Goal: Task Accomplishment & Management: Complete application form

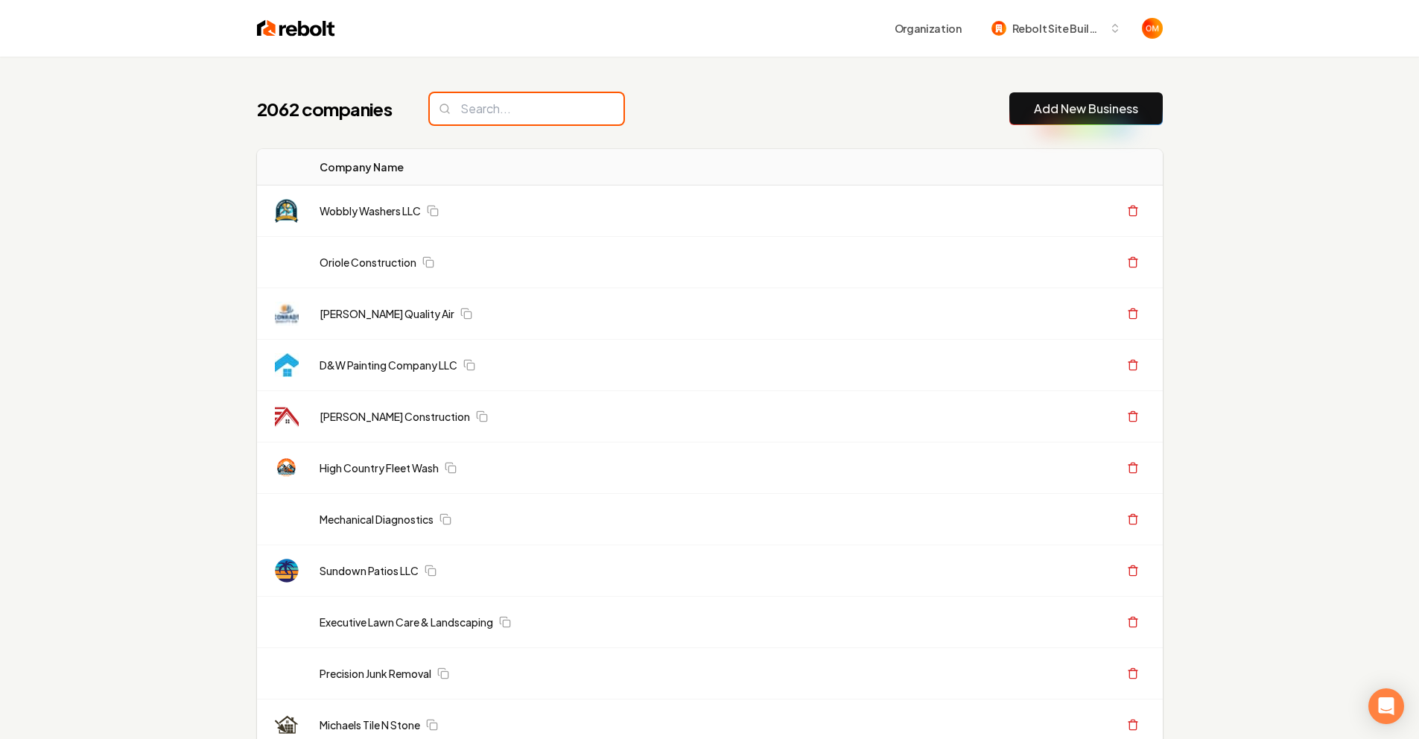
click at [539, 111] on input "search" at bounding box center [527, 108] width 194 height 31
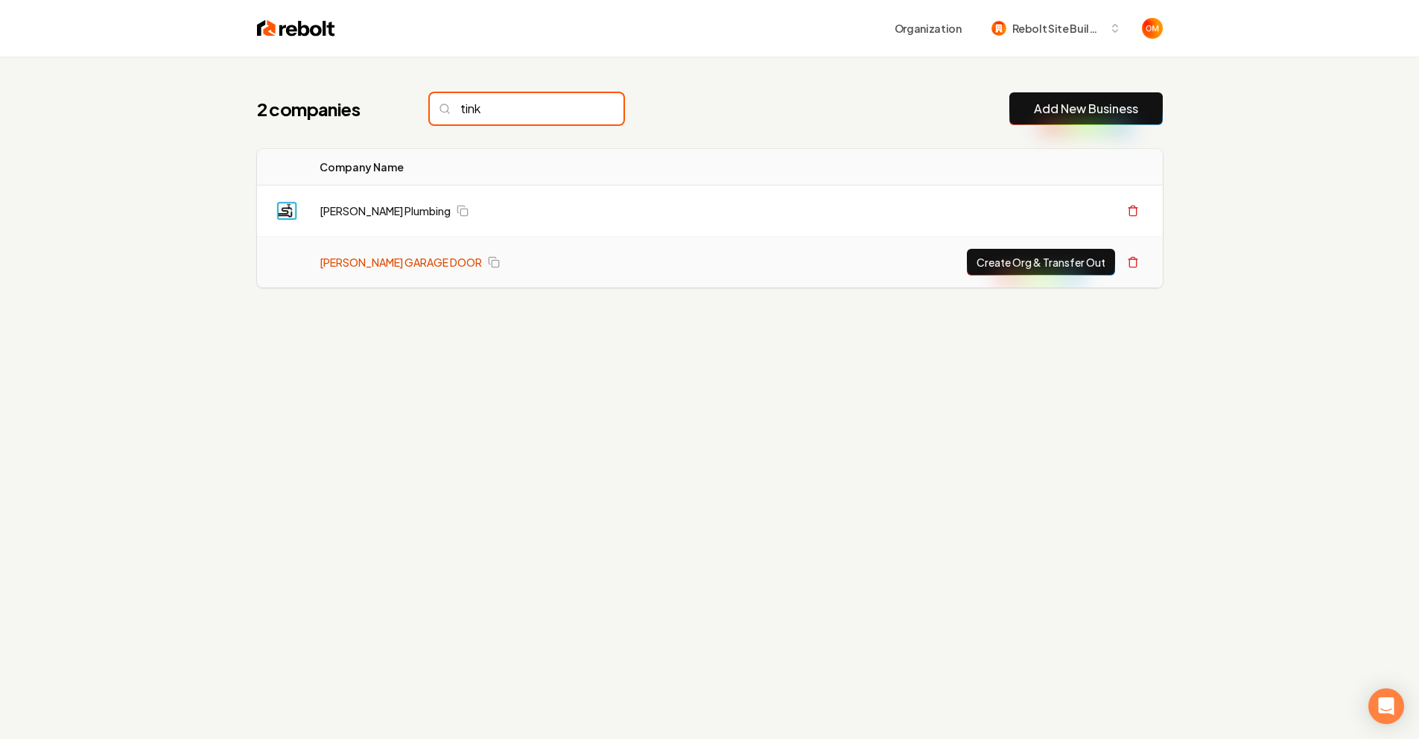
type input "tink"
click at [402, 260] on link "TINKHAM GARAGE DOOR" at bounding box center [401, 262] width 162 height 15
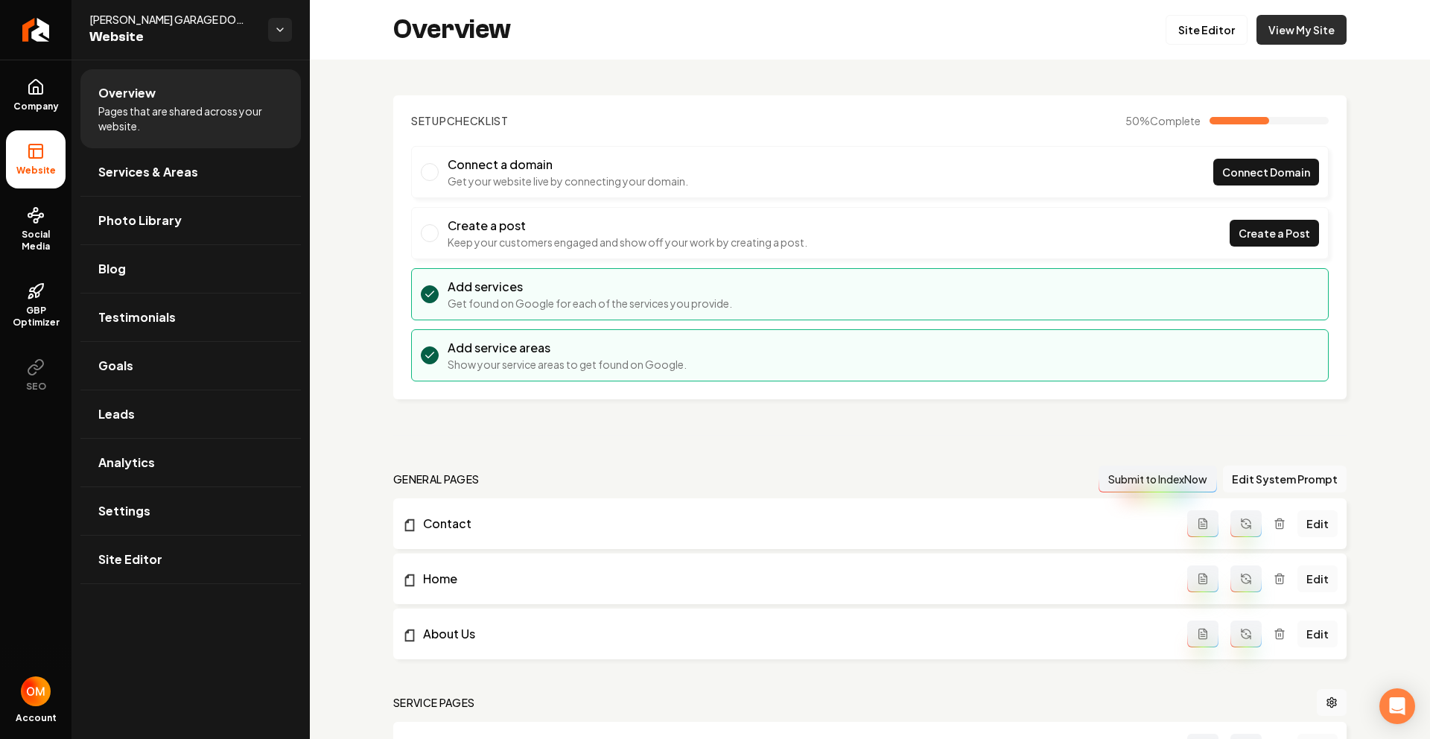
click at [1322, 34] on link "View My Site" at bounding box center [1302, 30] width 90 height 30
click at [42, 20] on icon "Return to dashboard" at bounding box center [36, 30] width 24 height 24
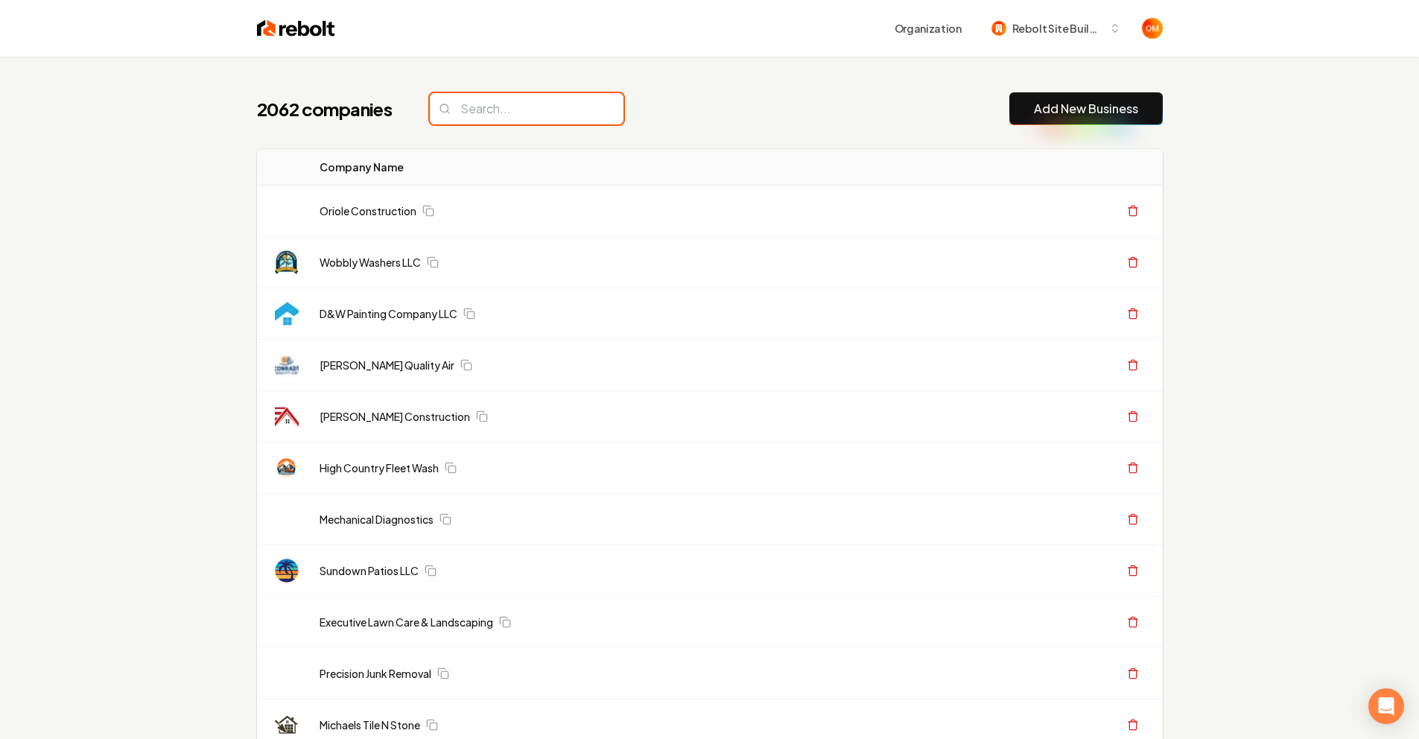
click at [495, 116] on input "search" at bounding box center [527, 108] width 194 height 31
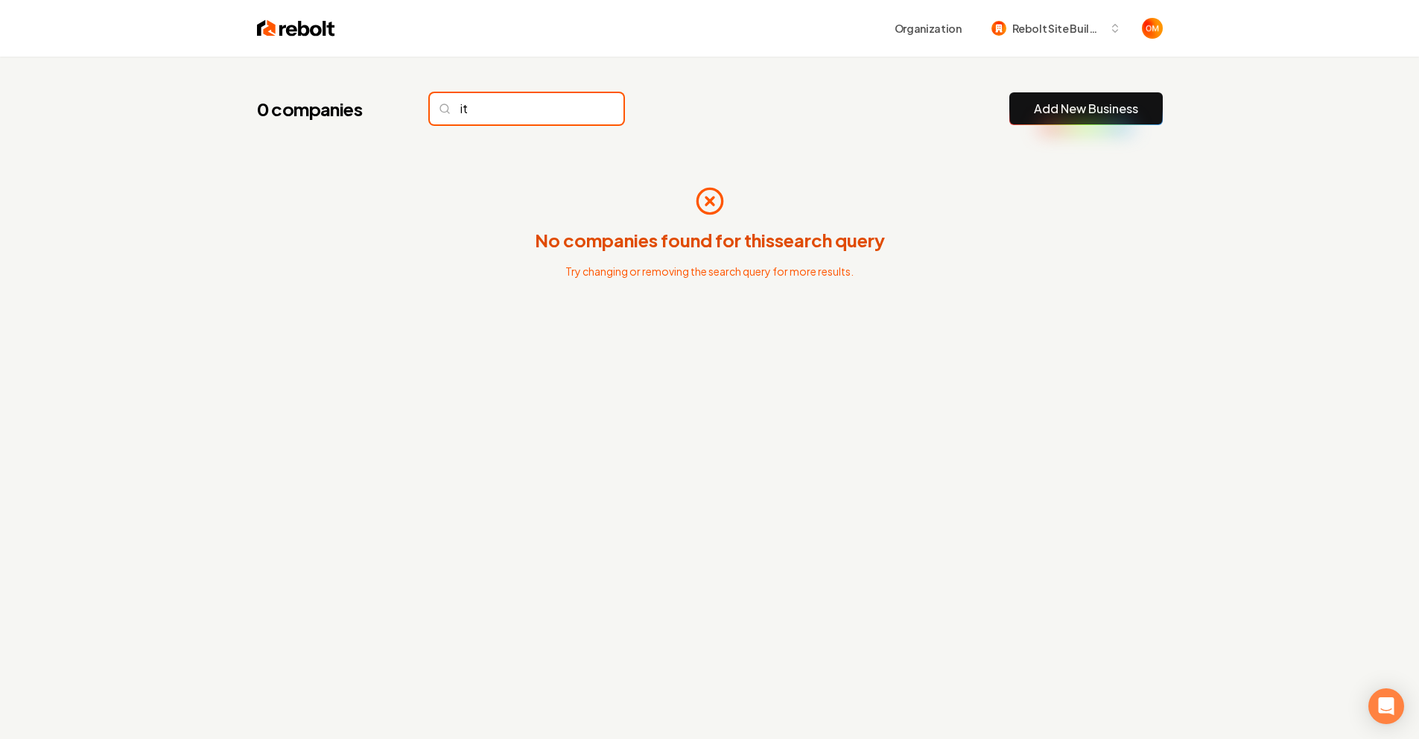
type input "i"
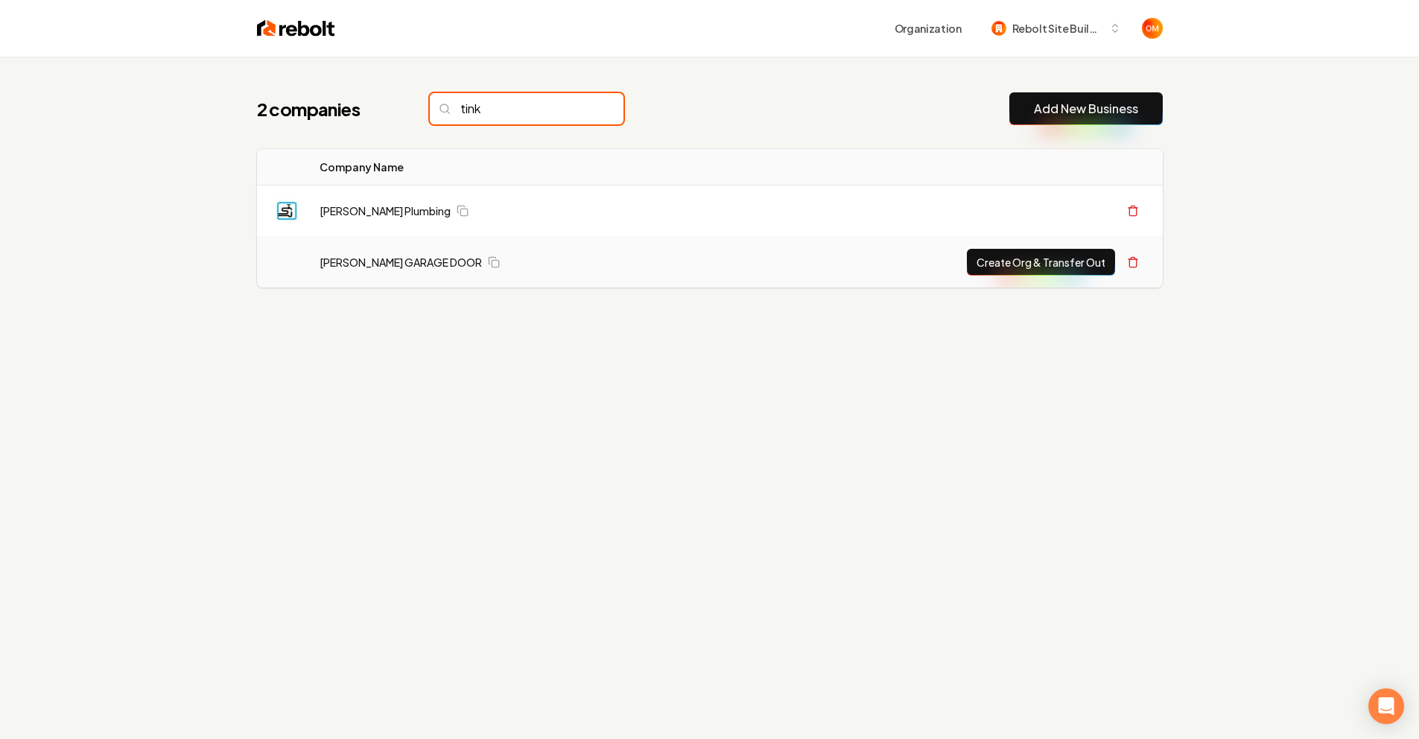
type input "tink"
click at [1036, 264] on button "Create Org & Transfer Out" at bounding box center [1041, 262] width 148 height 27
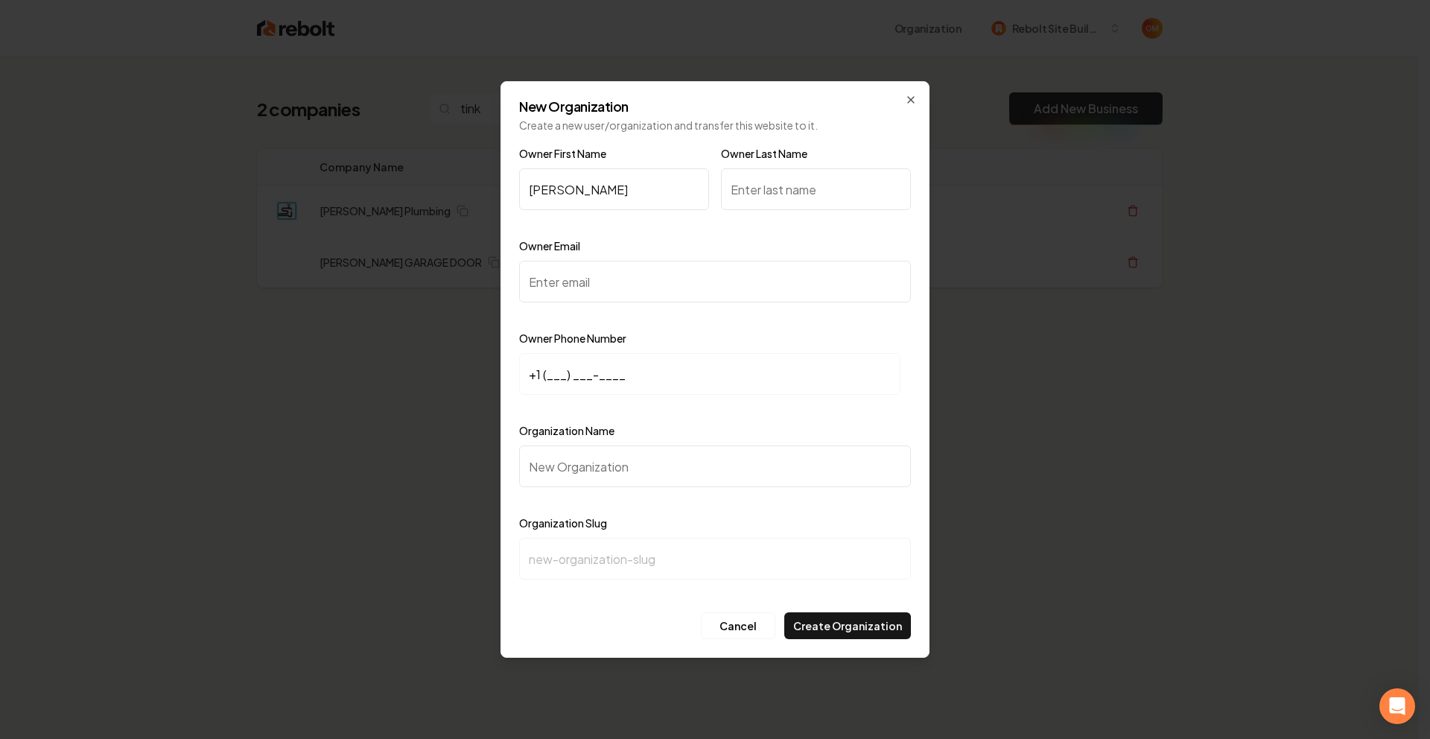
type input "Garrett"
click at [756, 178] on input "Owner Last Name" at bounding box center [816, 189] width 190 height 42
drag, startPoint x: 789, startPoint y: 242, endPoint x: 789, endPoint y: 209, distance: 33.5
click at [789, 245] on div "Owner Email" at bounding box center [715, 280] width 392 height 86
click at [791, 190] on input "Owner Last Name" at bounding box center [816, 189] width 190 height 42
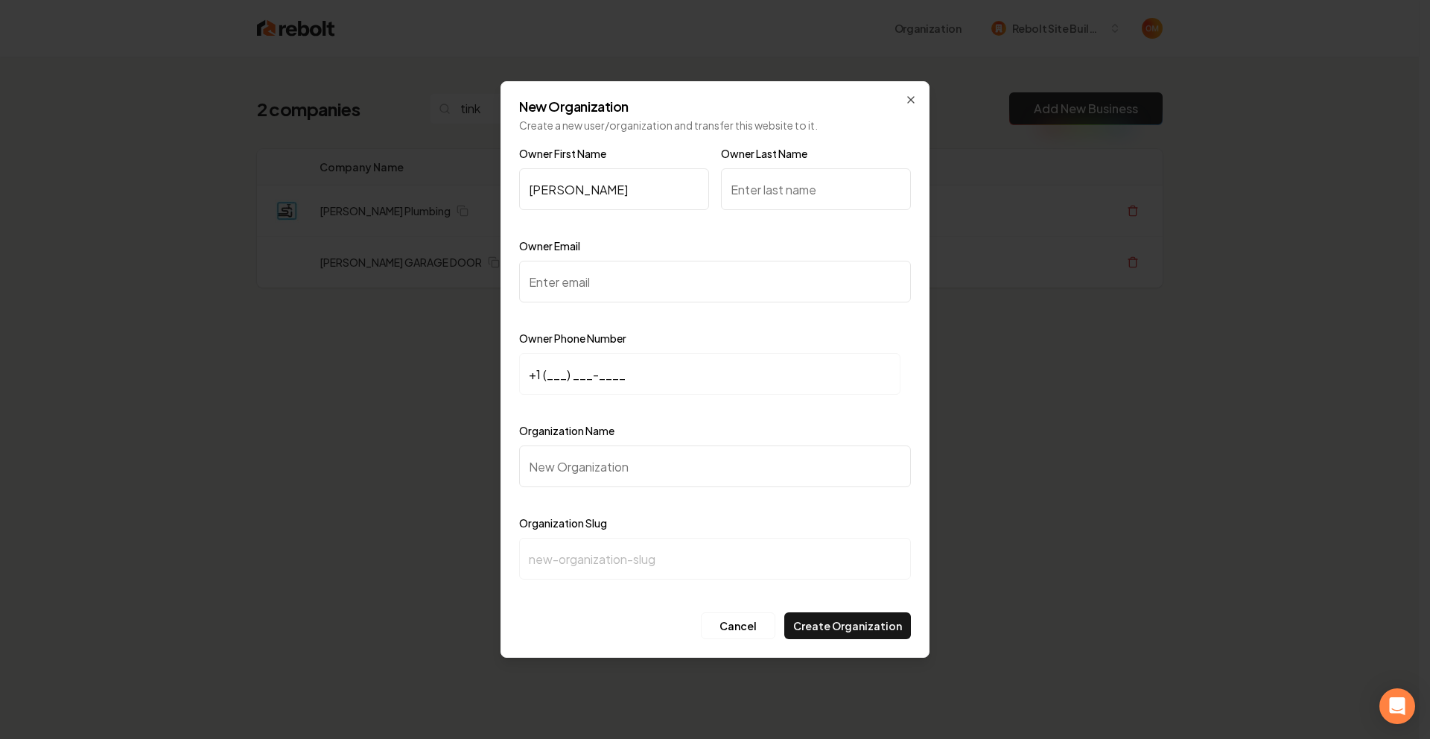
drag, startPoint x: 699, startPoint y: 223, endPoint x: 769, endPoint y: 201, distance: 73.3
click at [698, 223] on div at bounding box center [614, 223] width 190 height 15
click at [797, 193] on input "Owner Last Name" at bounding box center [816, 189] width 190 height 42
type input "Thompson"
click at [671, 265] on input "Owner Email" at bounding box center [715, 282] width 392 height 42
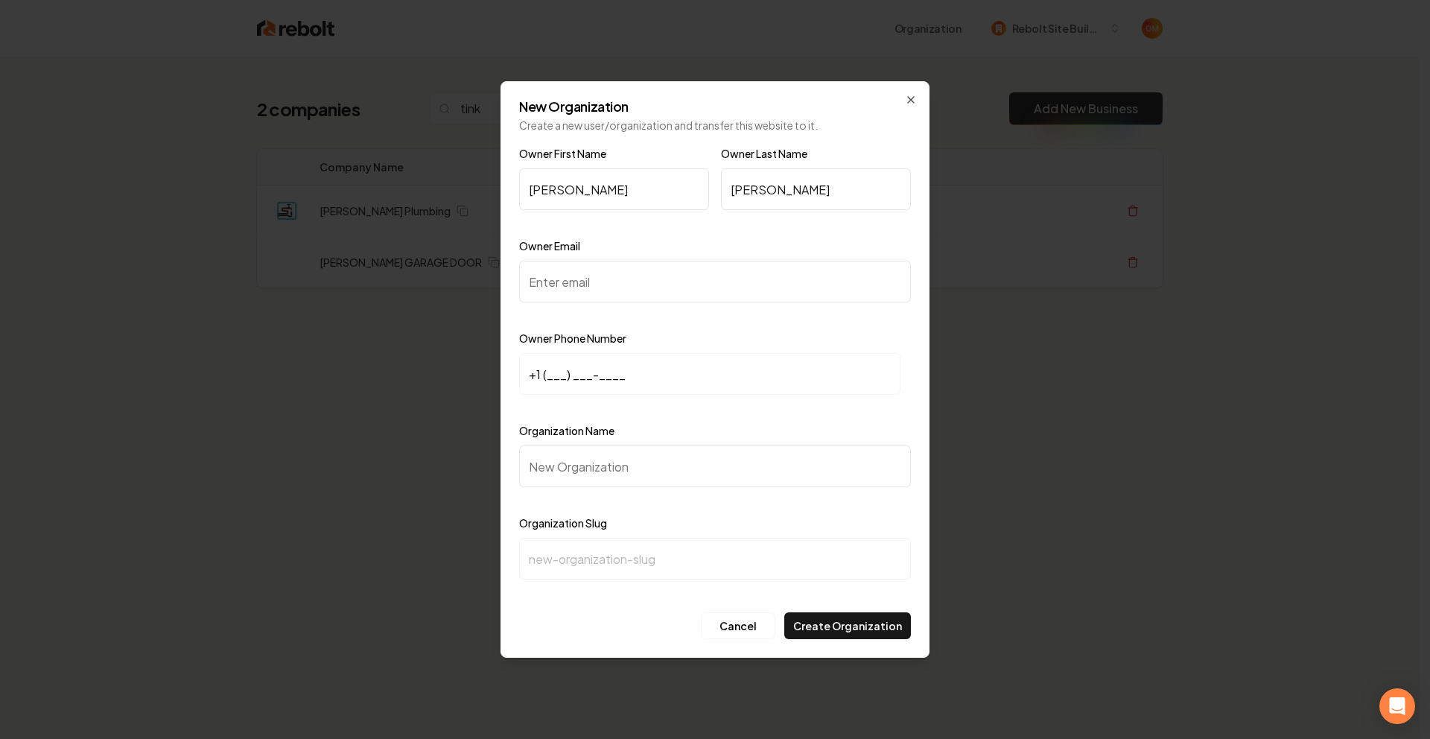
type input "t"
paste input "garrettthompson1212@yahoo.com"
type input "garrettthompson1212@yahoo.com"
click at [555, 378] on input "+1 (___) ___-____" at bounding box center [709, 374] width 381 height 42
paste input "214) 478-0001"
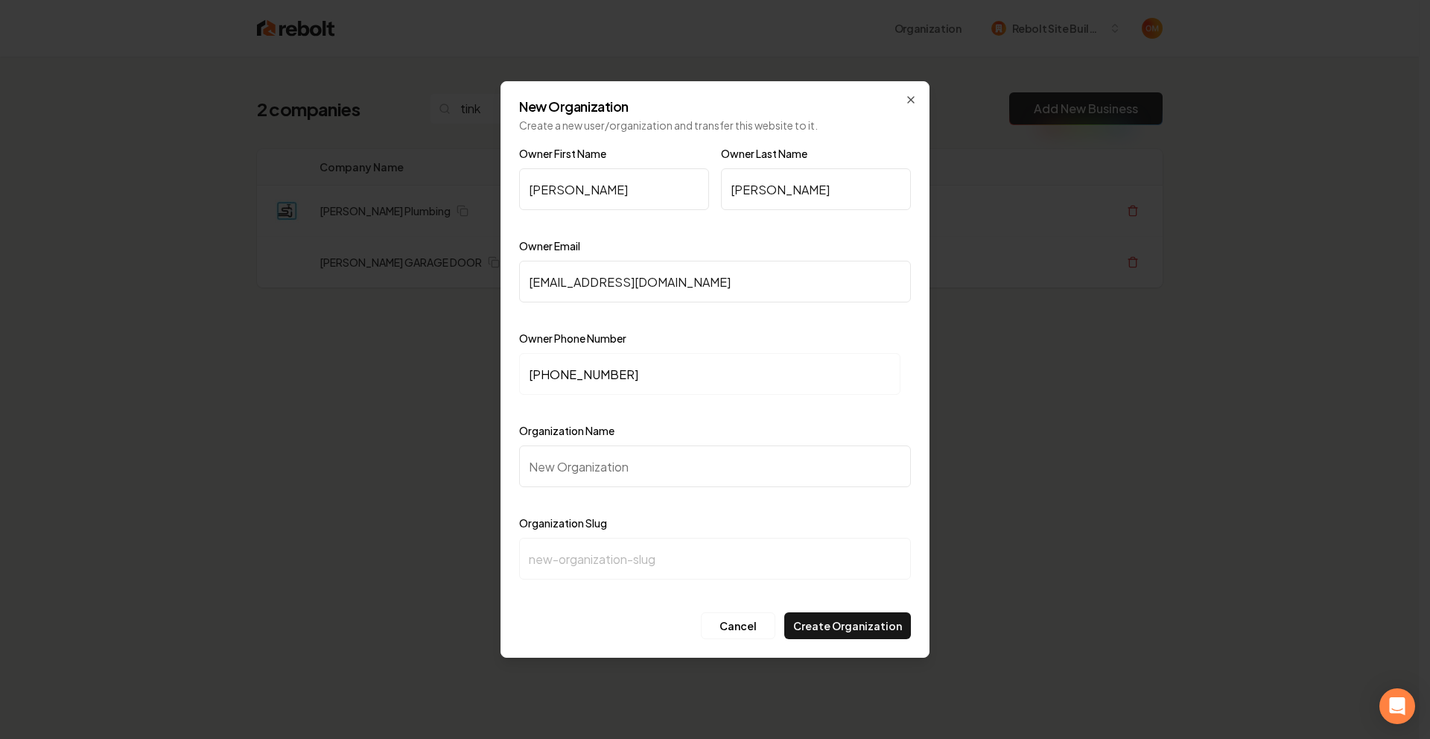
type input "+1 (214) 478-0001"
click at [594, 466] on input "Organization Name" at bounding box center [715, 466] width 392 height 42
type input "T"
type input "t"
type input "Ti"
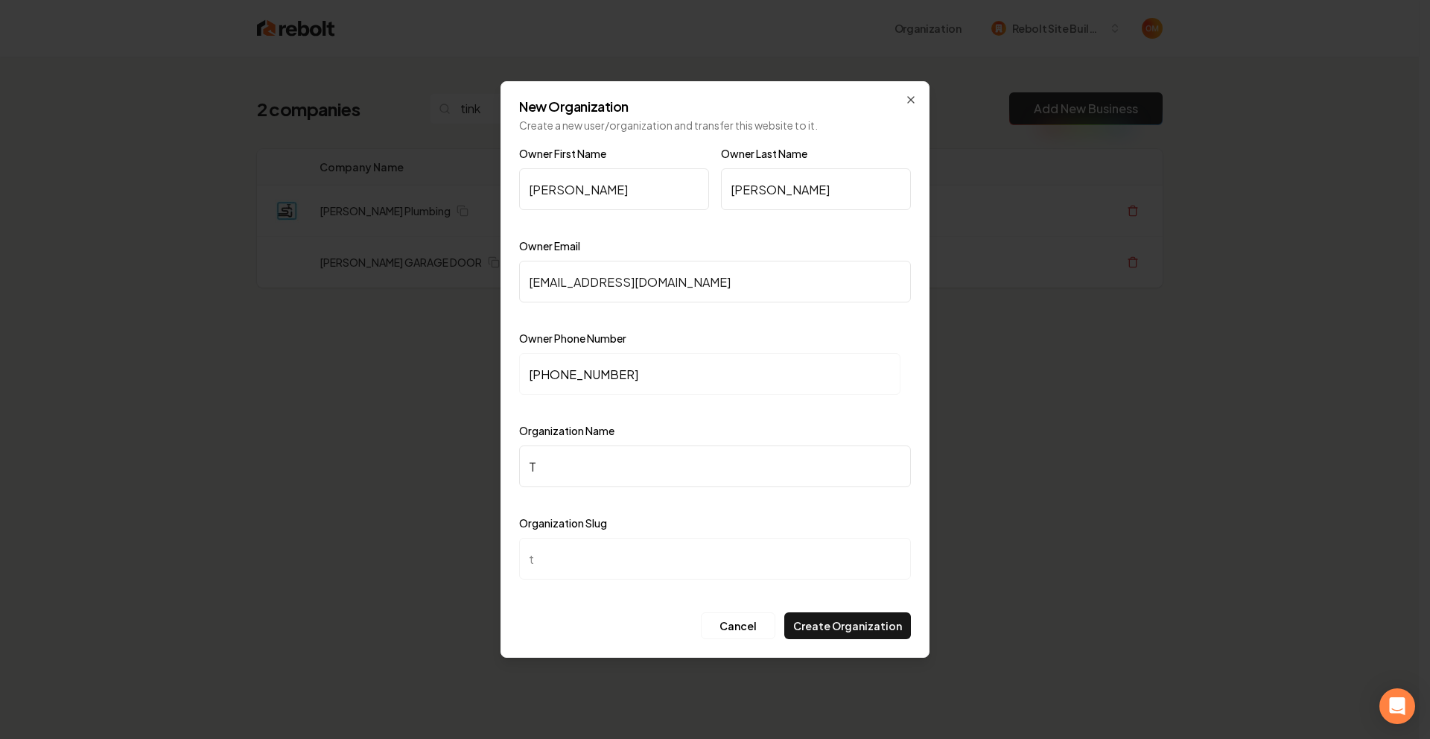
type input "ti"
type input "Tin"
type input "tin"
type input "Tink"
type input "tink"
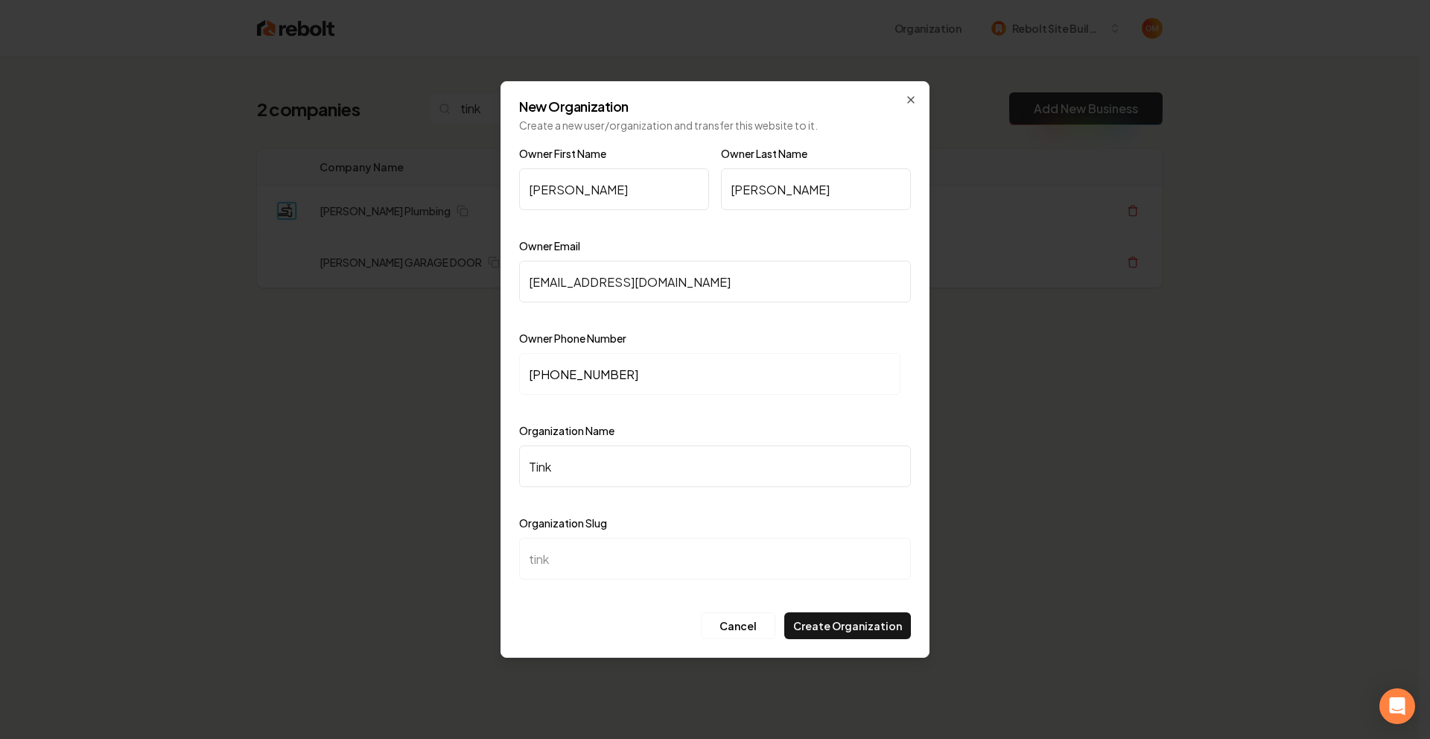
type input "Tin"
type input "tin"
type input "Ti"
type input "ti"
type input "T"
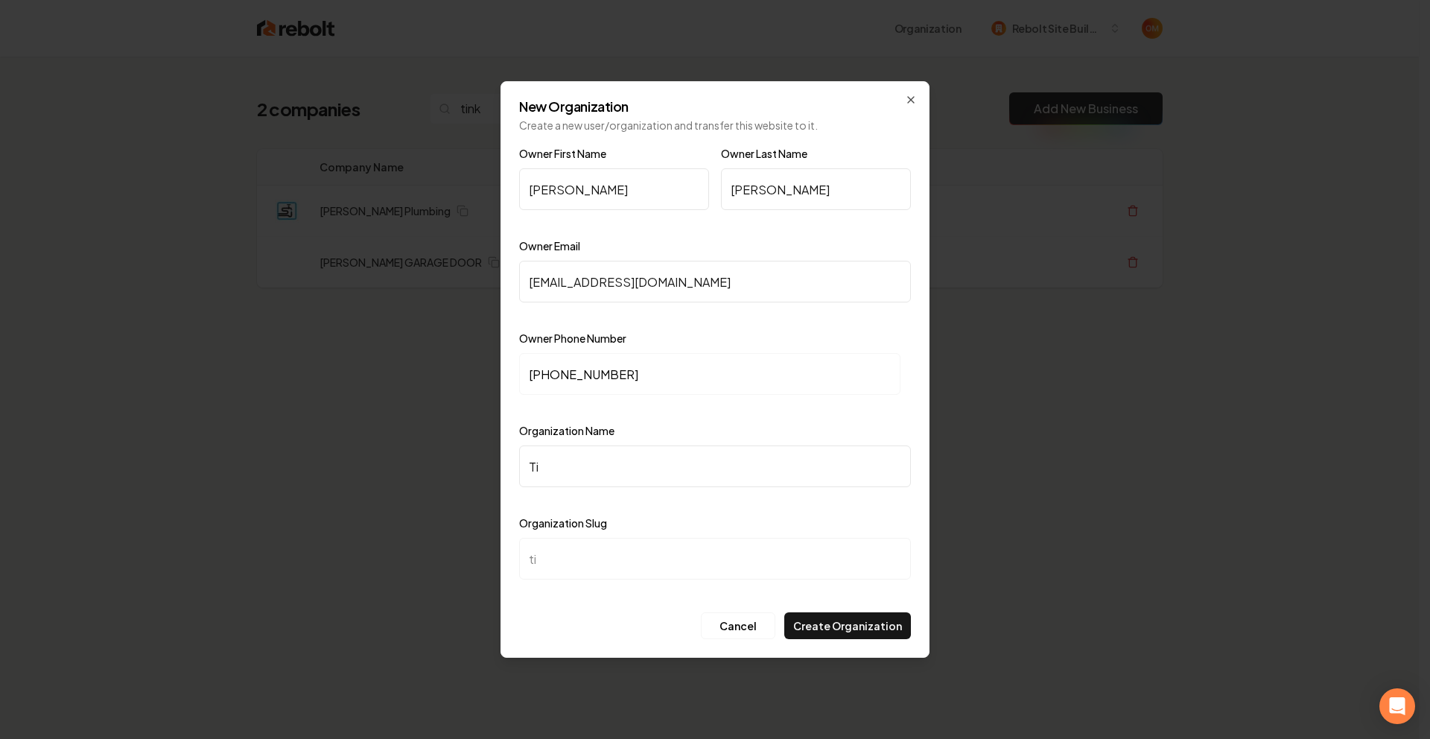
type input "t"
type input "TI"
type input "ti"
type input "TIN"
type input "tin"
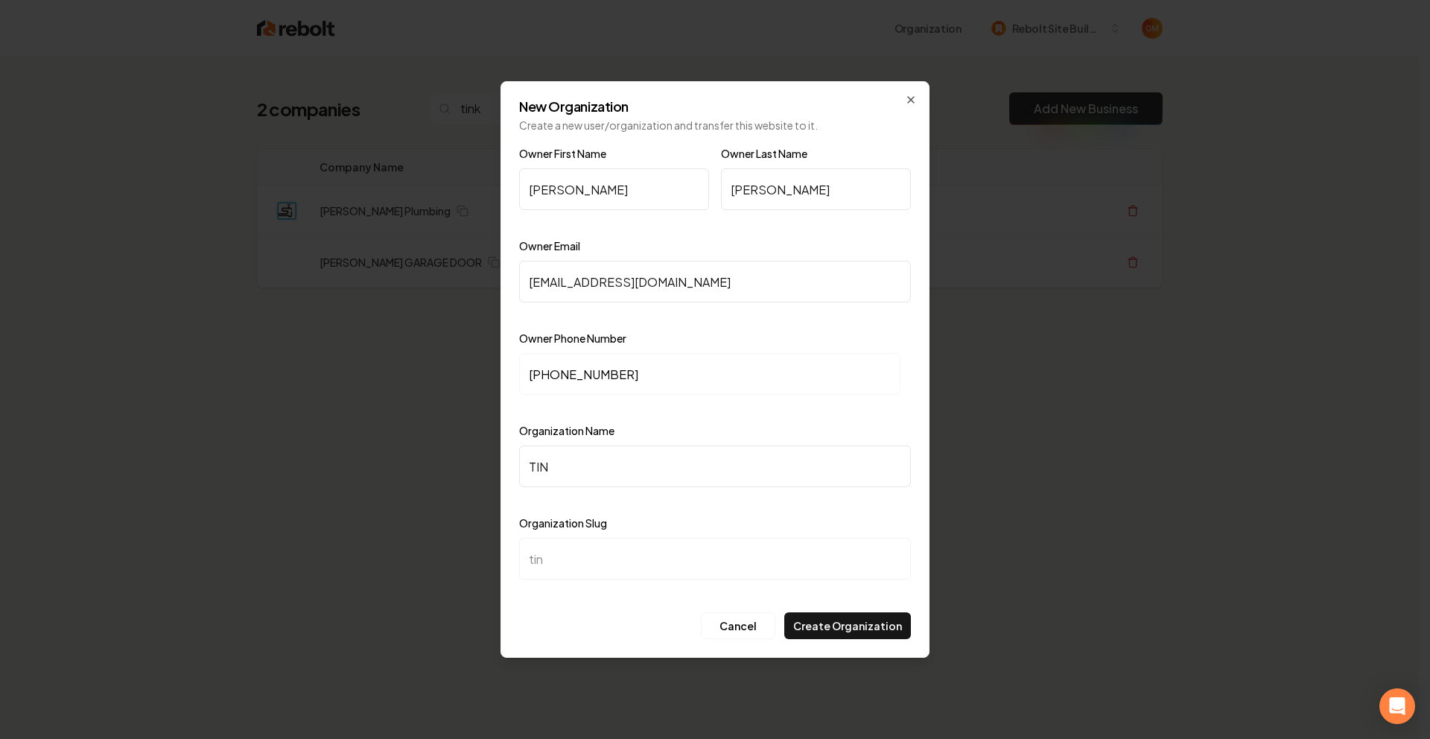
type input "TINK"
type input "tink"
type input "TINKH"
type input "tinkh"
type input "TINKHA"
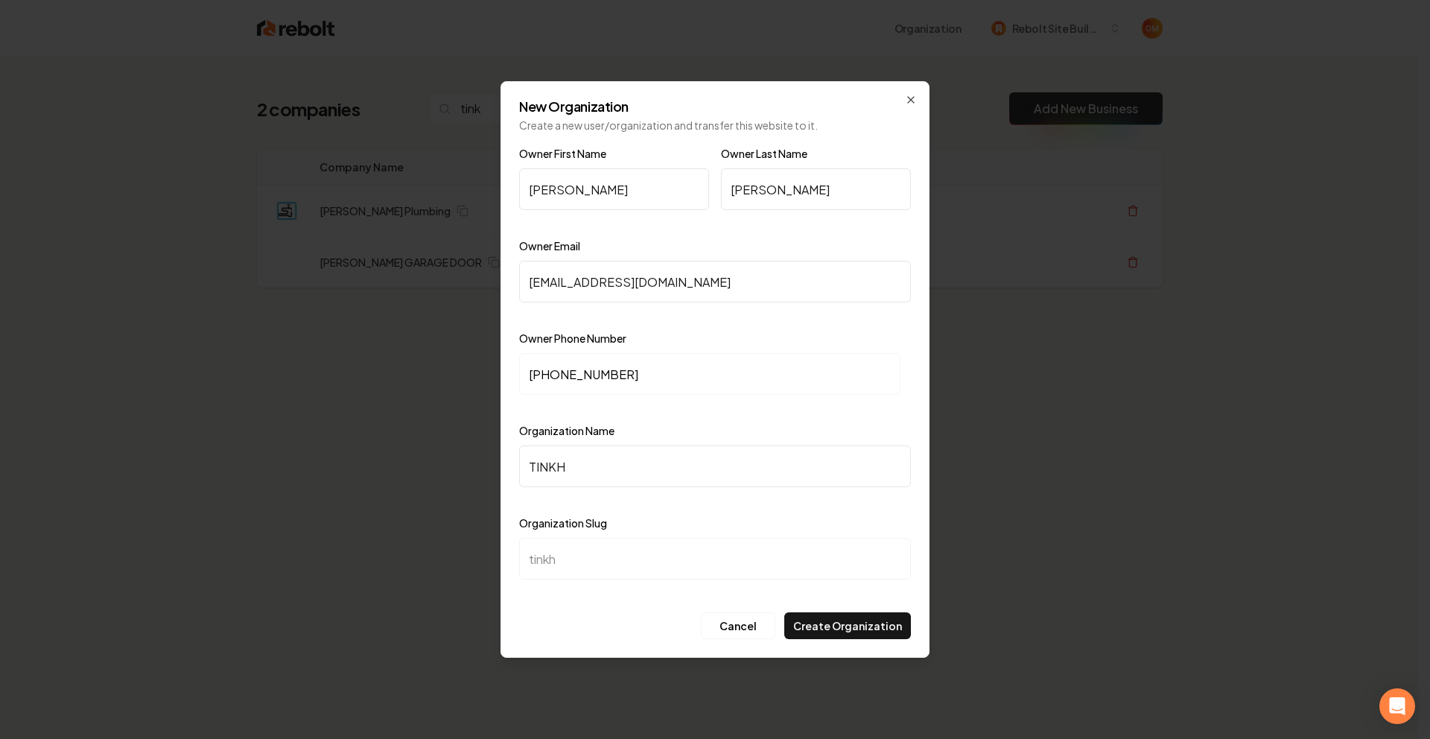
type input "tinkha"
type input "TINKHAM"
type input "tinkham"
type input "TINKHAM G"
type input "tinkham-g"
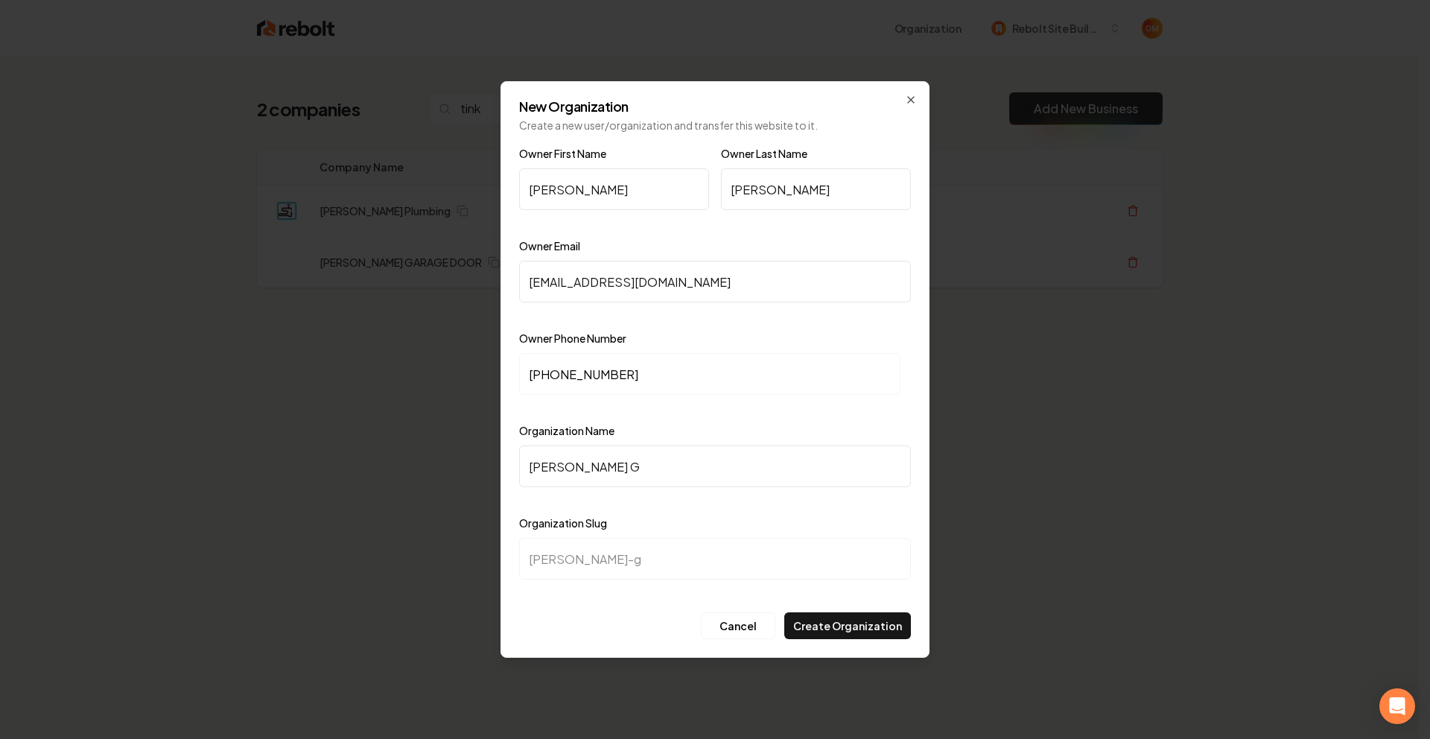
type input "TINKHAM Ga"
type input "tinkham-ga"
type input "TINKHAM Gar"
type input "tinkham-gar"
type input "TINKHAM Gara"
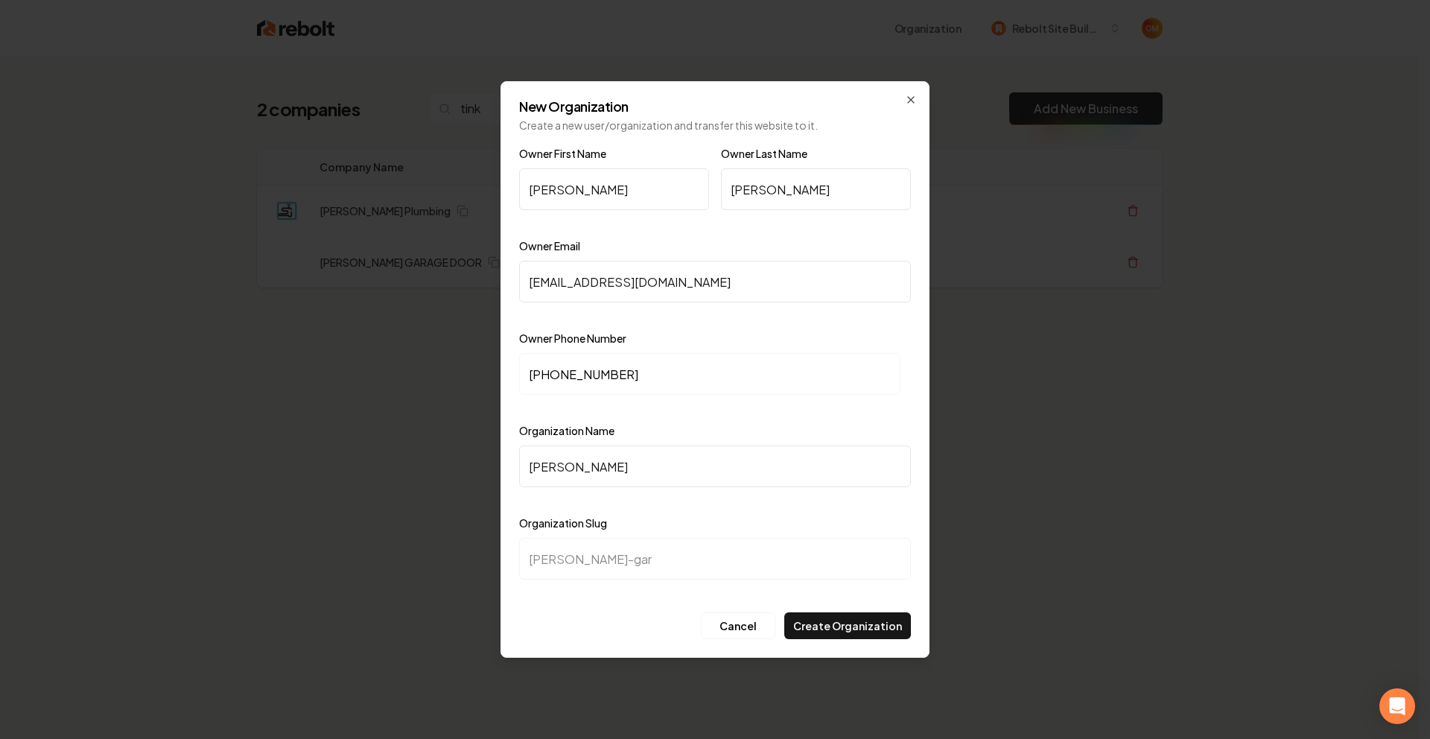
type input "tinkham-gara"
type input "TINKHAM Garag"
type input "tinkham-garag"
type input "TINKHAM Gara"
type input "tinkham-gara"
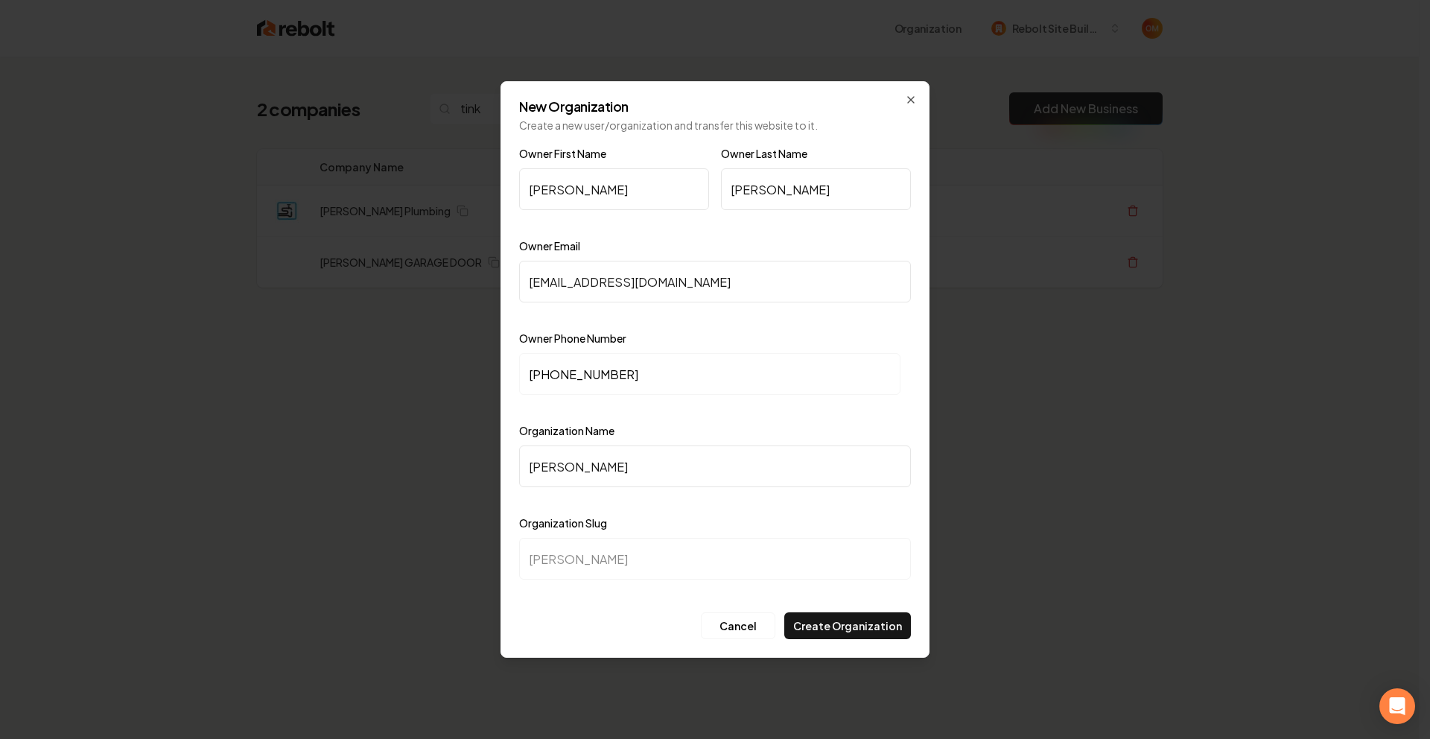
type input "TINKHAM Gar"
type input "tinkham-gar"
type input "TINKHAM Ga"
type input "tinkham-ga"
type input "TINKHAM G"
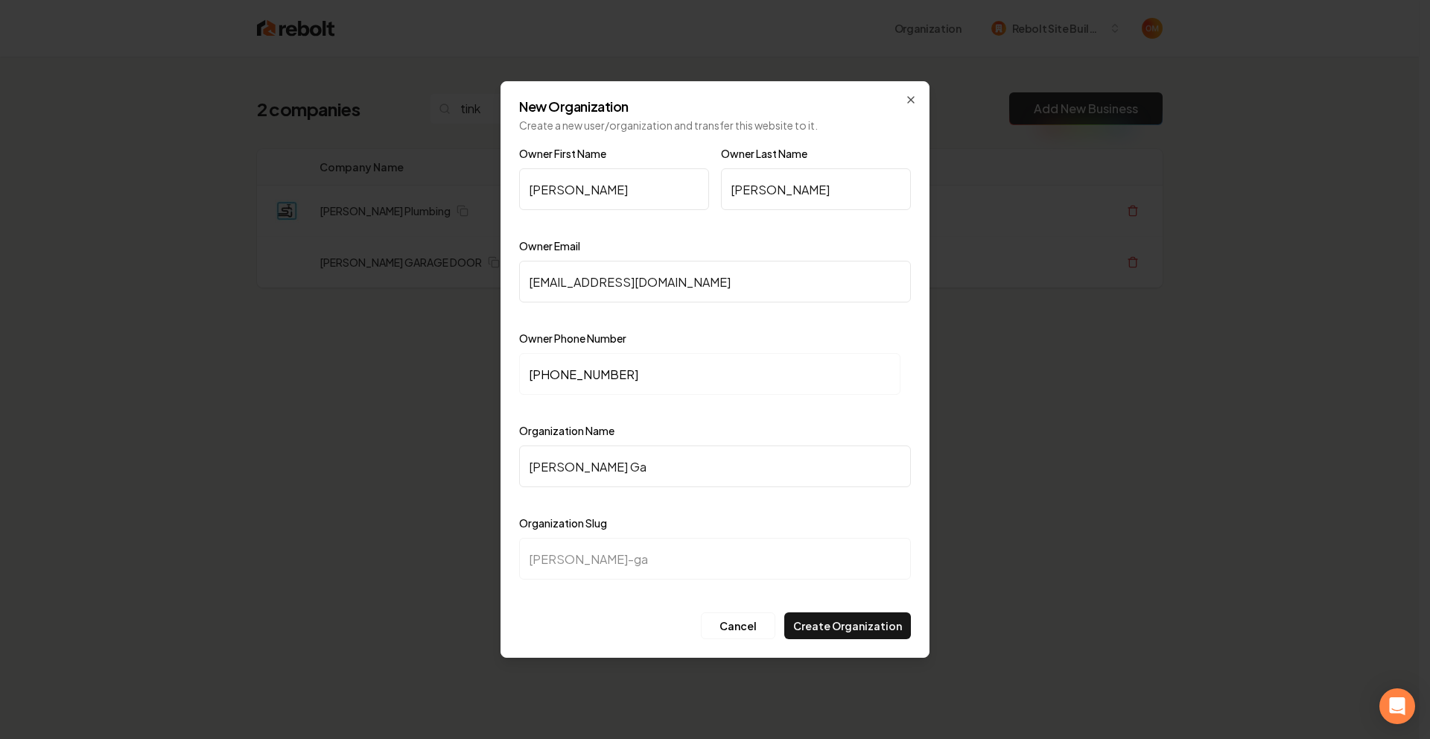
type input "tinkham-g"
type input "TINKHAM GA"
type input "tinkham-ga"
type input "TINKHAM GAR"
type input "tinkham-gar"
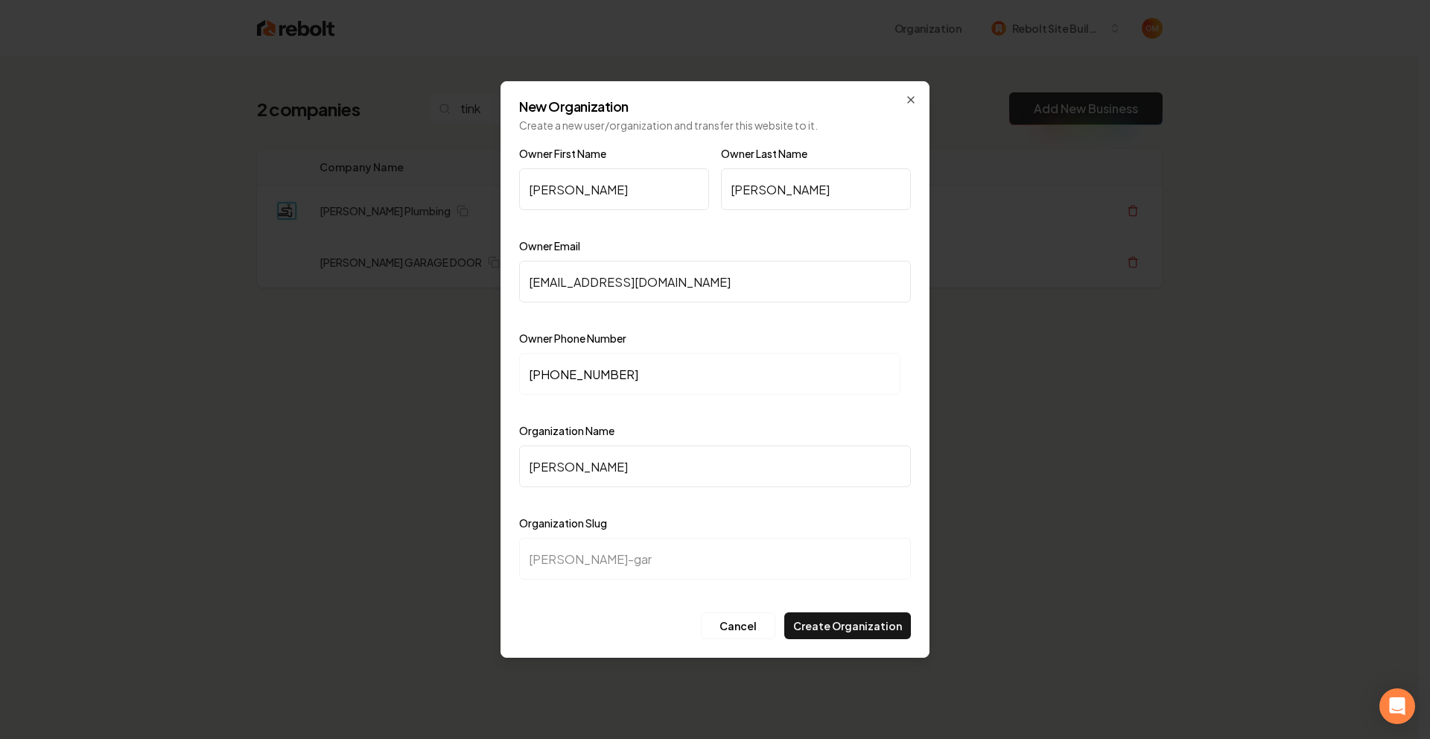
type input "TINKHAM GARA"
type input "tinkham-gara"
type input "TINKHAM GARAG"
type input "tinkham-garag"
type input "TINKHAM GARAGE"
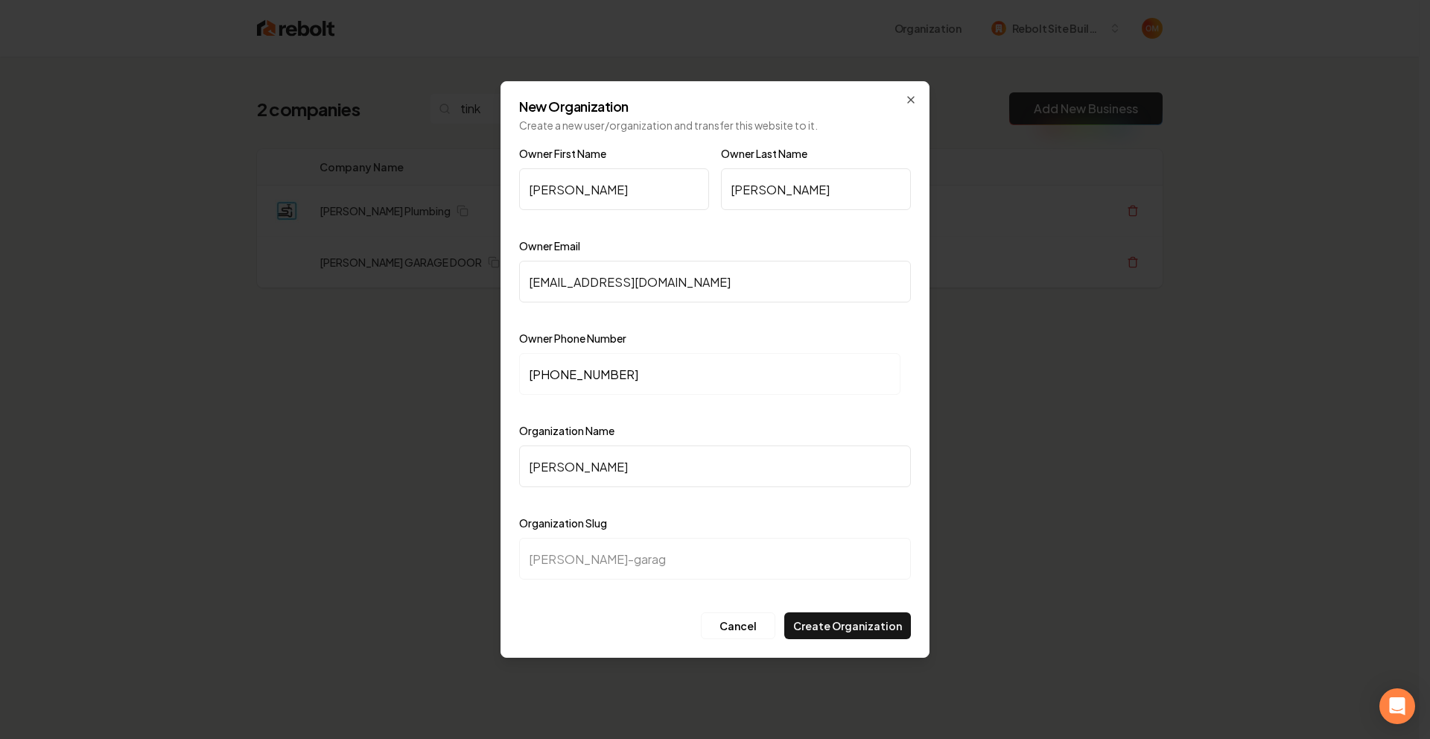
type input "tinkham-garage"
type input "TINKHAM GARAGE D"
type input "tinkham-garage-d"
type input "TINKHAM GARAGE Do"
type input "tinkham-garage-do"
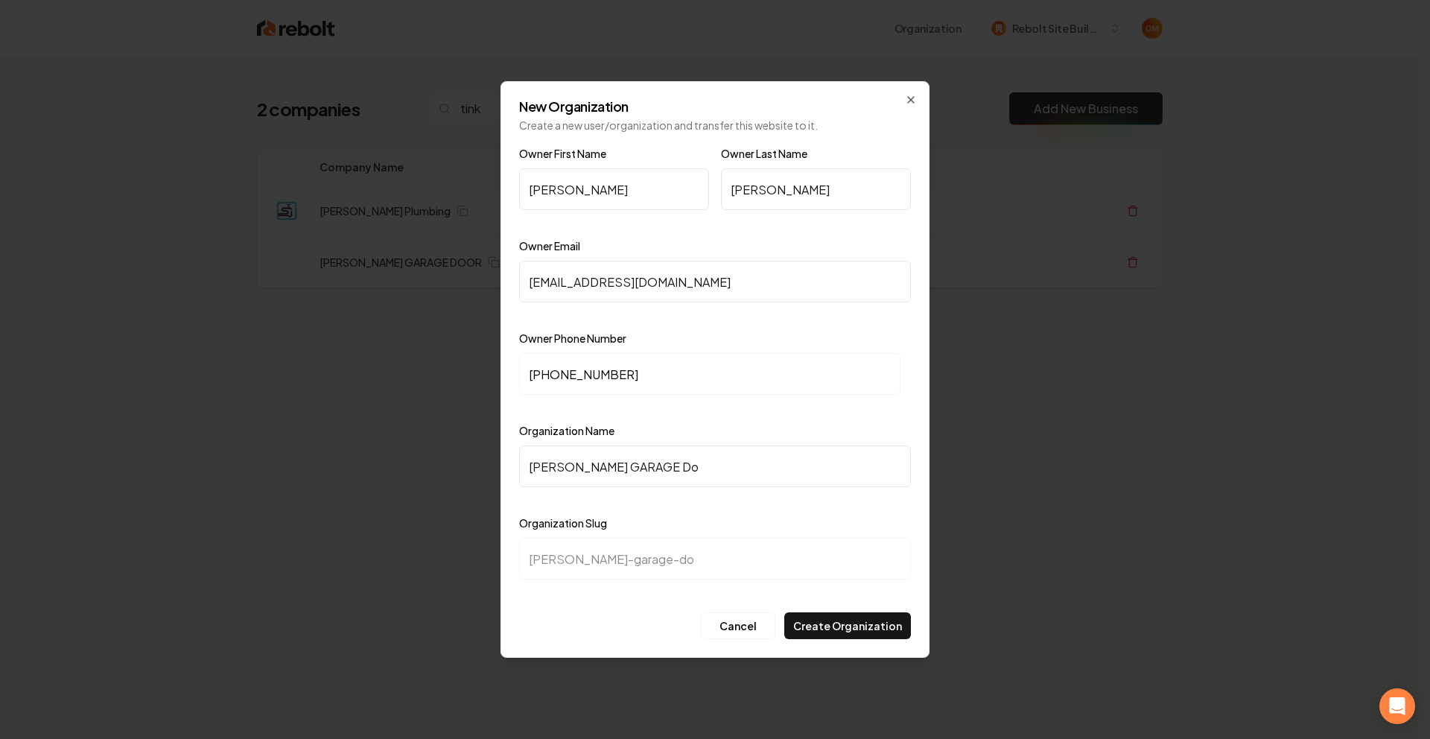
type input "TINKHAM GARAGE Doo"
type input "tinkham-garage-doo"
type input "TINKHAM GARAGE Door"
type input "tinkham-garage-door"
type input "TINKHAM GARAGE Doo"
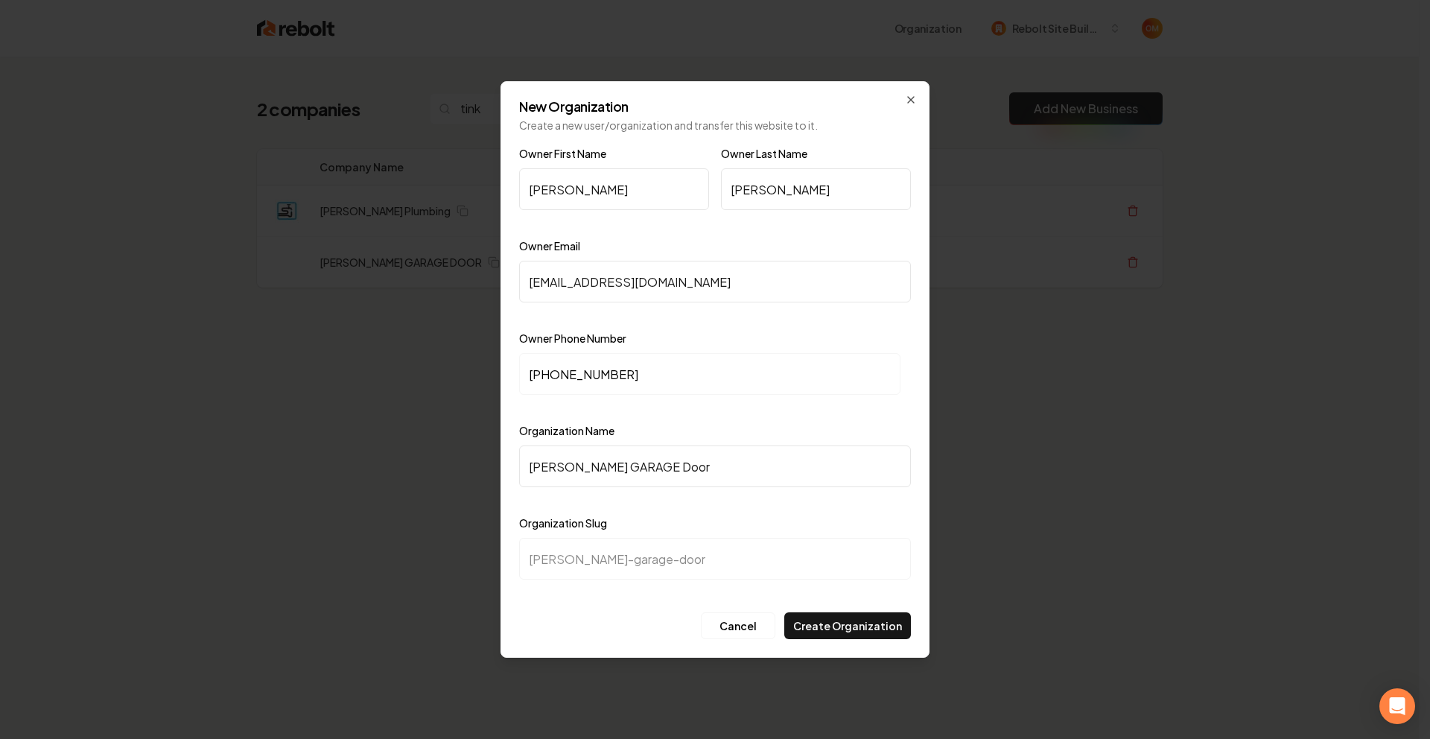
type input "tinkham-garage-doo"
type input "TINKHAM GARAGE Do"
type input "tinkham-garage-do"
type input "TINKHAM GARAGE D"
type input "tinkham-garage-d"
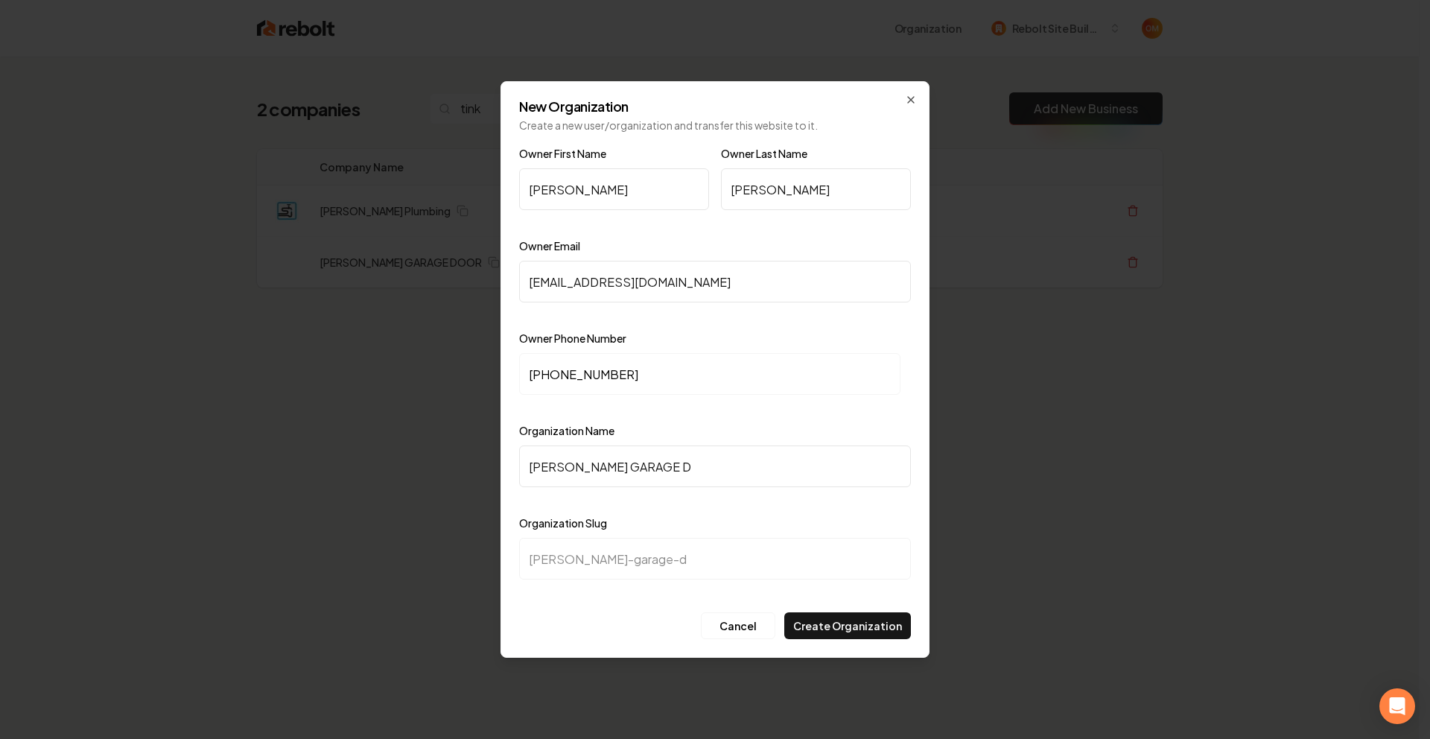
type input "TINKHAM GARAGE DO"
type input "tinkham-garage-do"
type input "TINKHAM GARAGE DOO"
type input "tinkham-garage-doo"
type input "TINKHAM GARAGE DOOR"
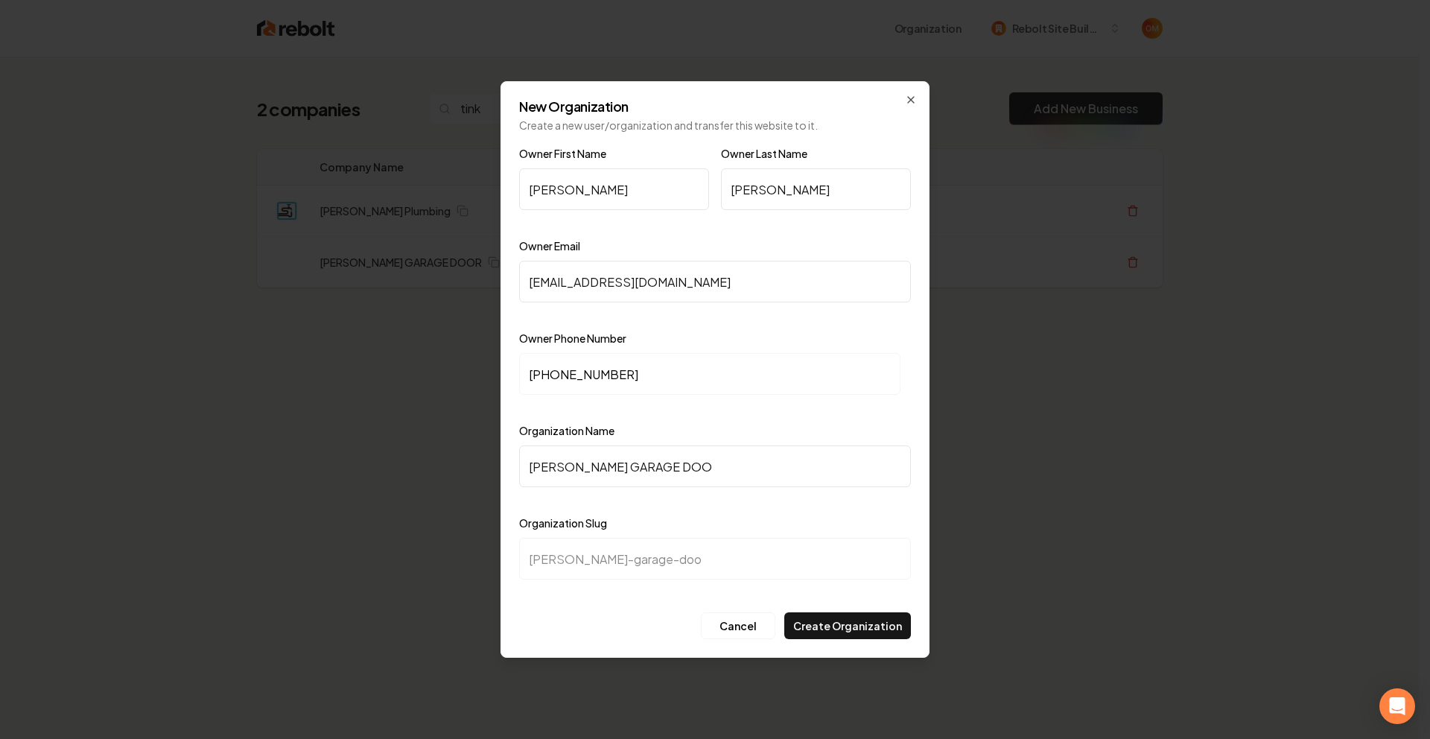
type input "tinkham-garage-door"
type input "TINKHAM GARAGE DOOR"
click at [683, 422] on div "Organization Name TINKHAM GARAGE DOOR" at bounding box center [715, 465] width 392 height 86
click at [849, 623] on button "Create Organization" at bounding box center [847, 625] width 127 height 27
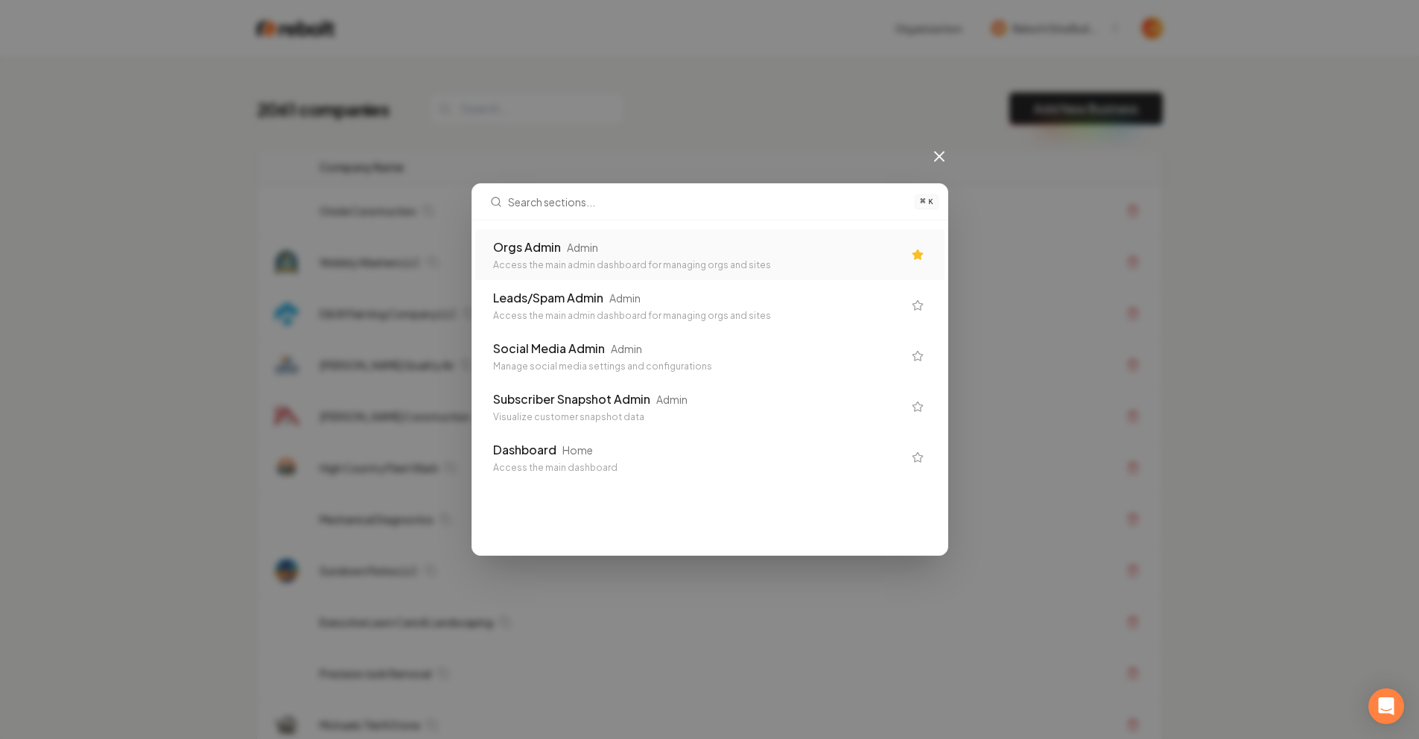
click at [556, 252] on div "Orgs Admin" at bounding box center [527, 247] width 68 height 18
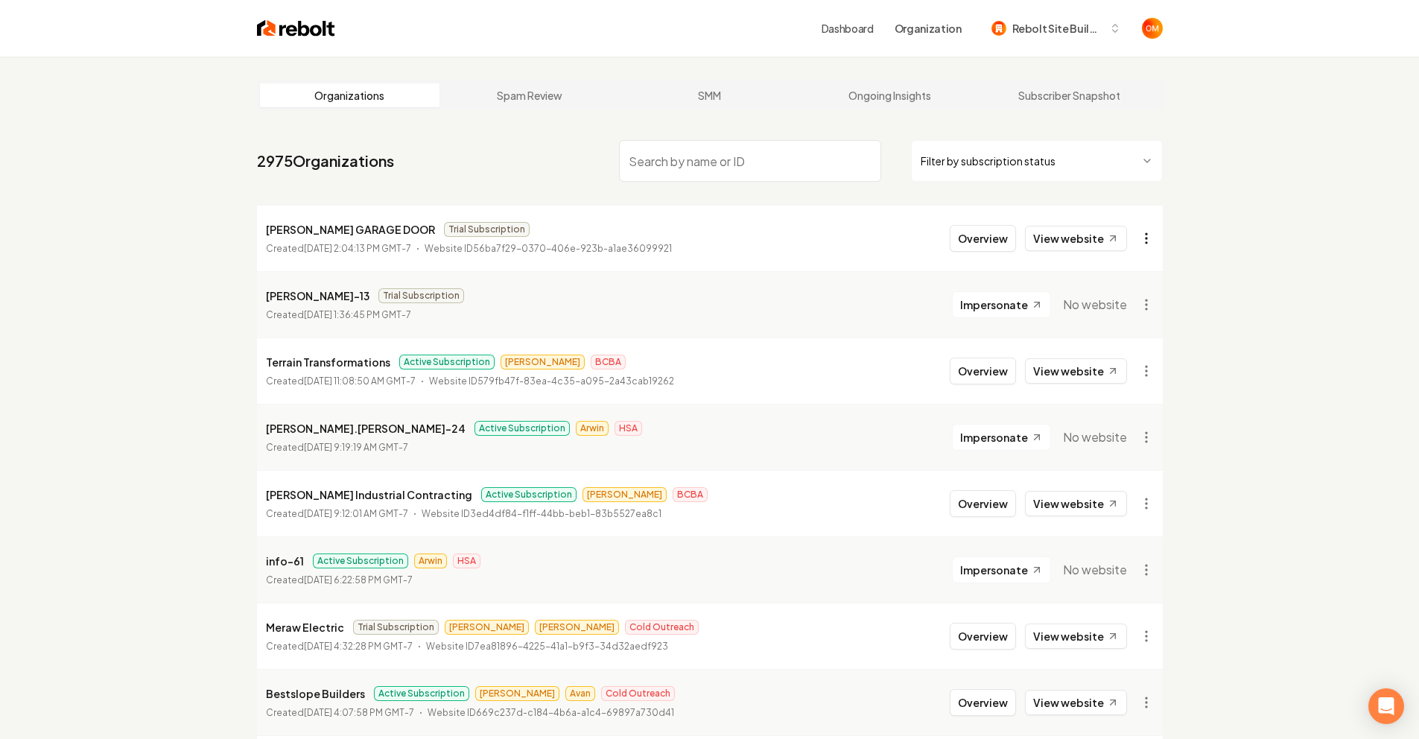
click at [1152, 235] on html "Dashboard Organization Rebolt Site Builder Organizations Spam Review SMM Ongoin…" at bounding box center [709, 369] width 1419 height 739
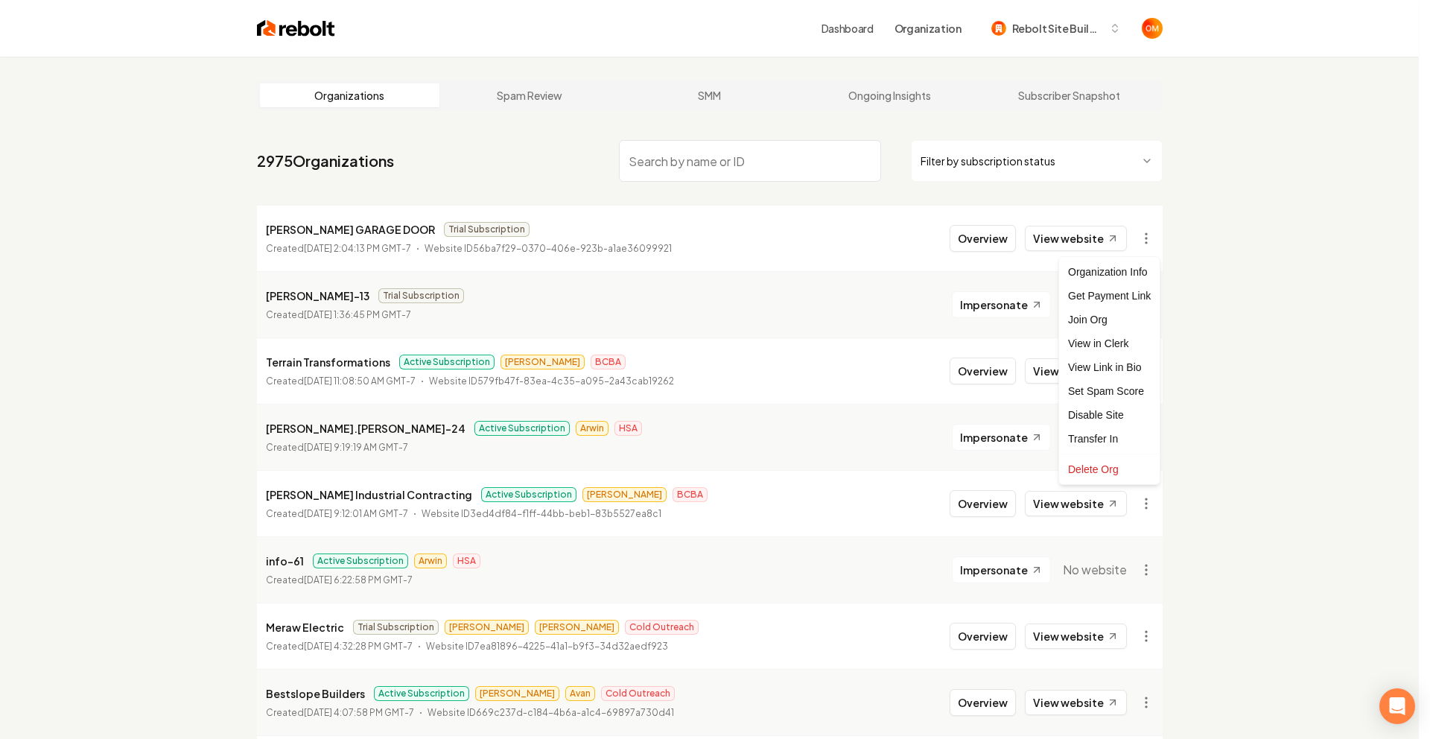
drag, startPoint x: 1181, startPoint y: 232, endPoint x: 1172, endPoint y: 235, distance: 8.5
click at [1181, 232] on html "Dashboard Organization Rebolt Site Builder Organizations Spam Review SMM Ongoin…" at bounding box center [715, 369] width 1430 height 739
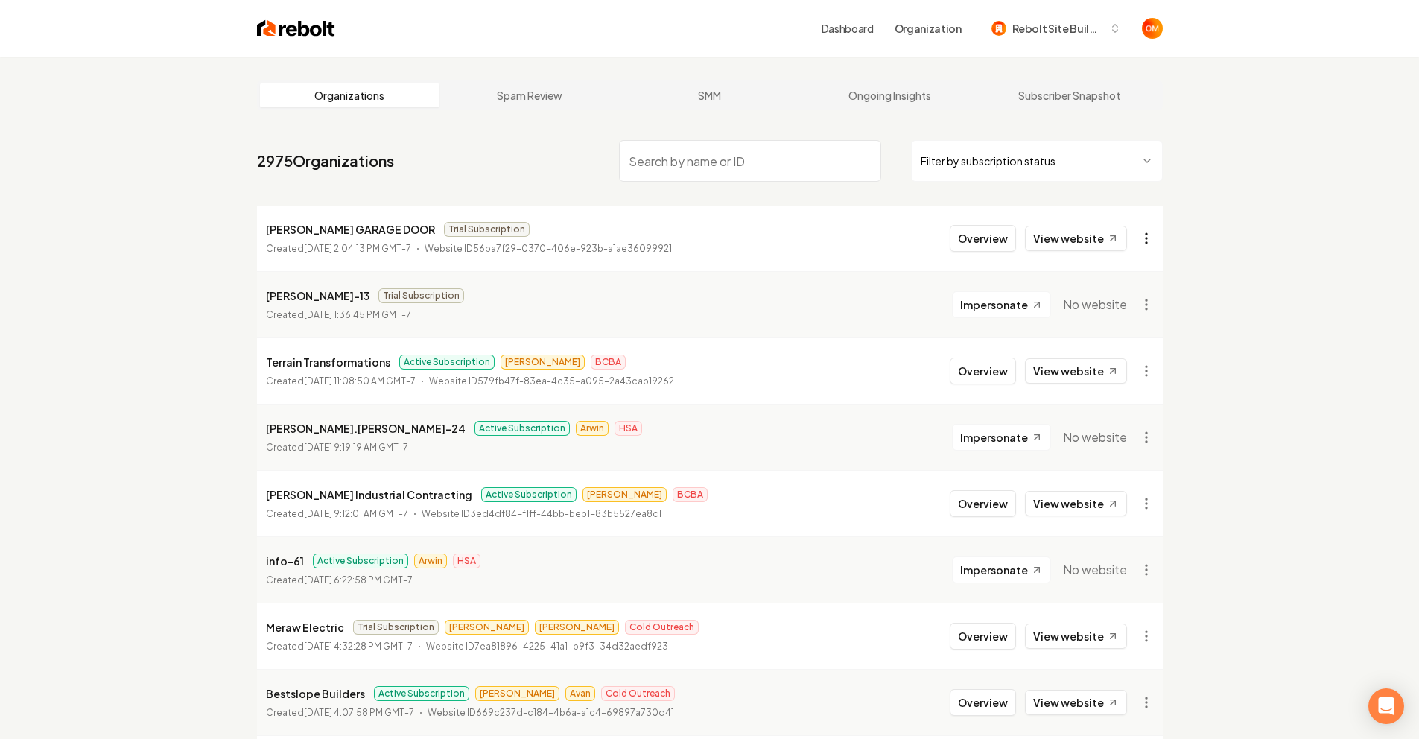
click at [1145, 239] on html "Dashboard Organization Rebolt Site Builder Organizations Spam Review SMM Ongoin…" at bounding box center [709, 369] width 1419 height 739
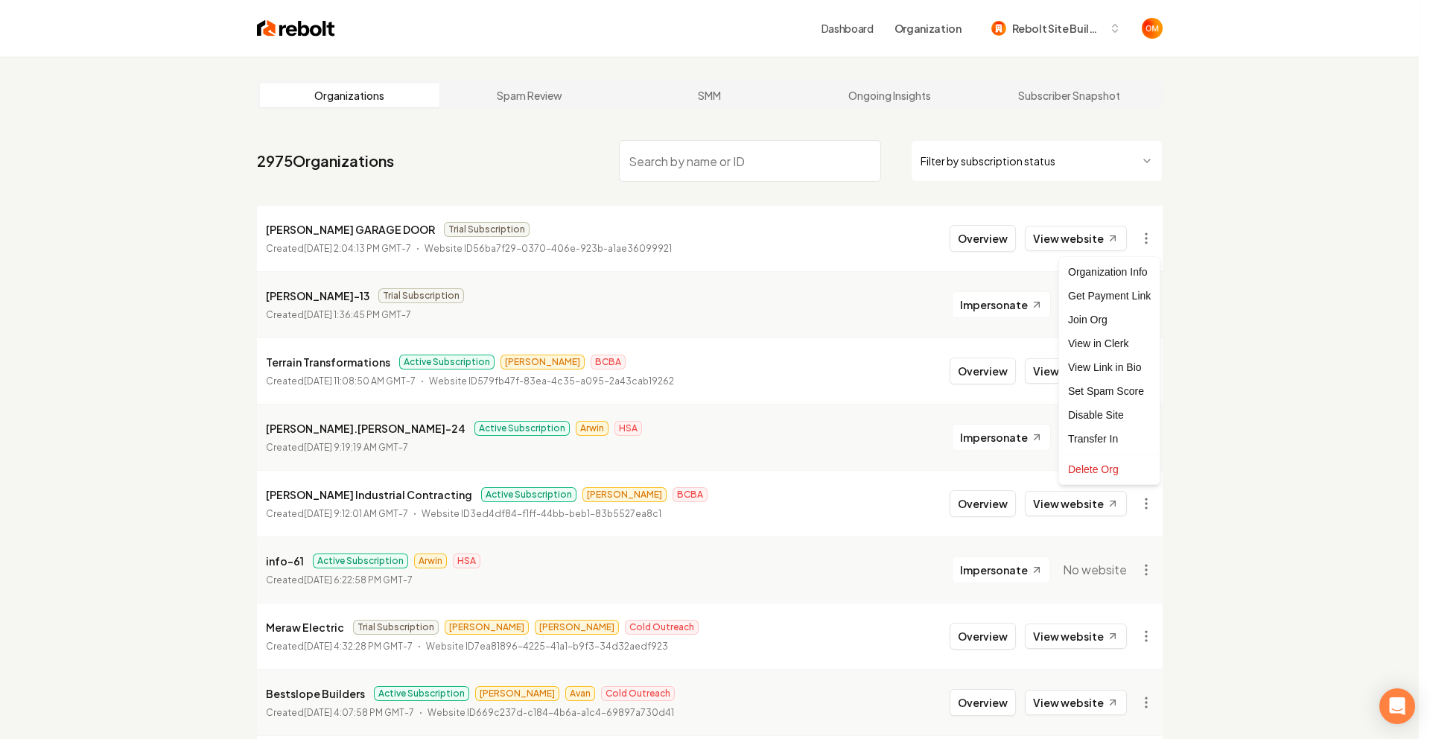
click at [1181, 212] on html "Dashboard Organization Rebolt Site Builder Organizations Spam Review SMM Ongoin…" at bounding box center [715, 369] width 1430 height 739
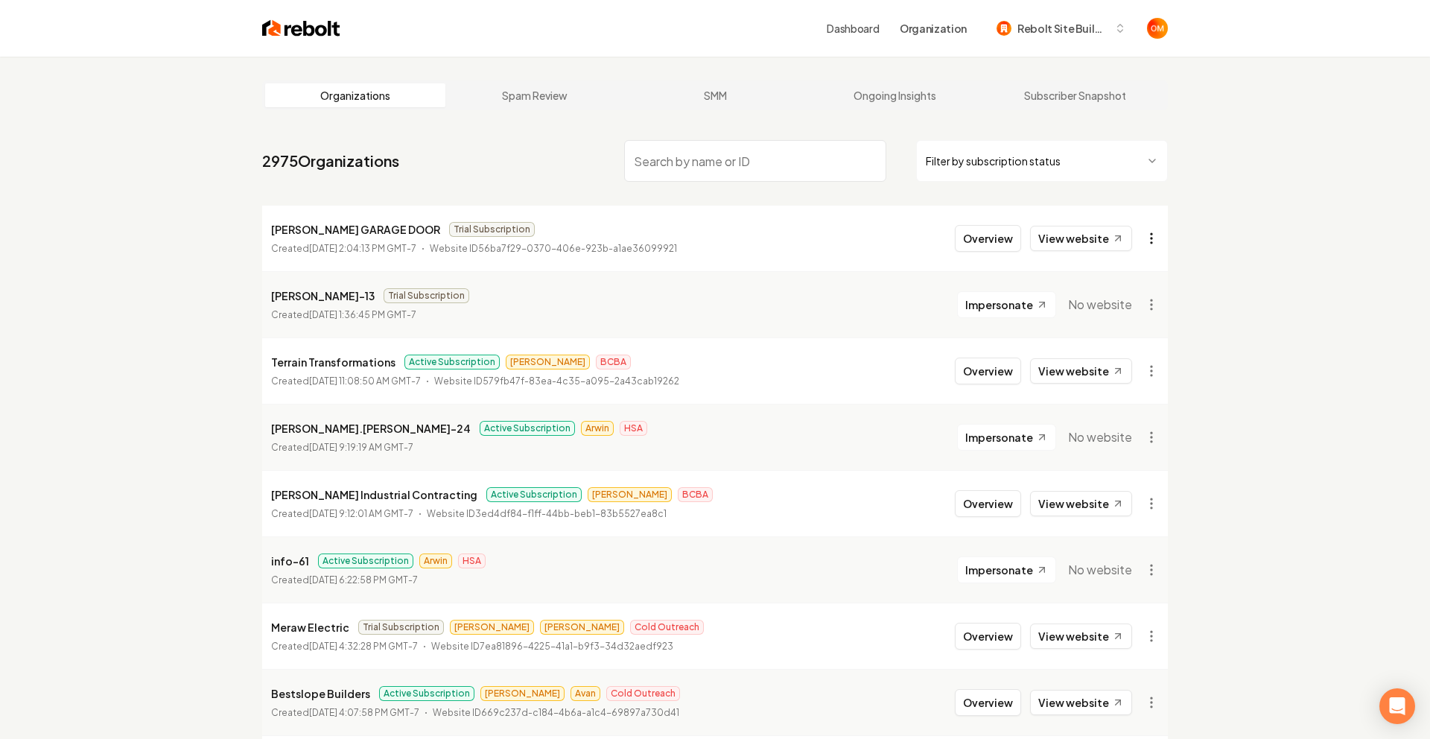
click at [1150, 229] on html "Dashboard Organization Rebolt Site Builder Organizations Spam Review SMM Ongoin…" at bounding box center [715, 369] width 1430 height 739
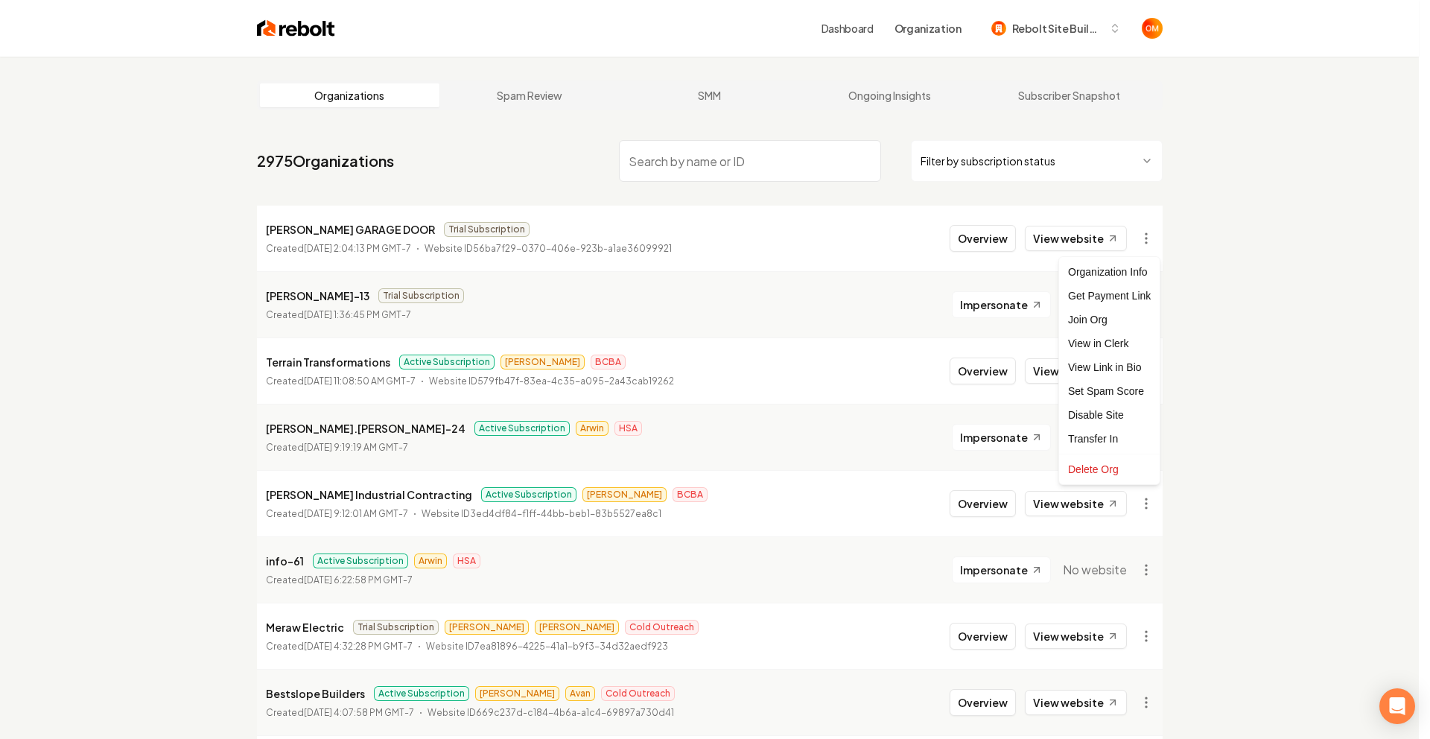
click at [1169, 198] on html "Dashboard Organization Rebolt Site Builder Organizations Spam Review SMM Ongoin…" at bounding box center [715, 369] width 1430 height 739
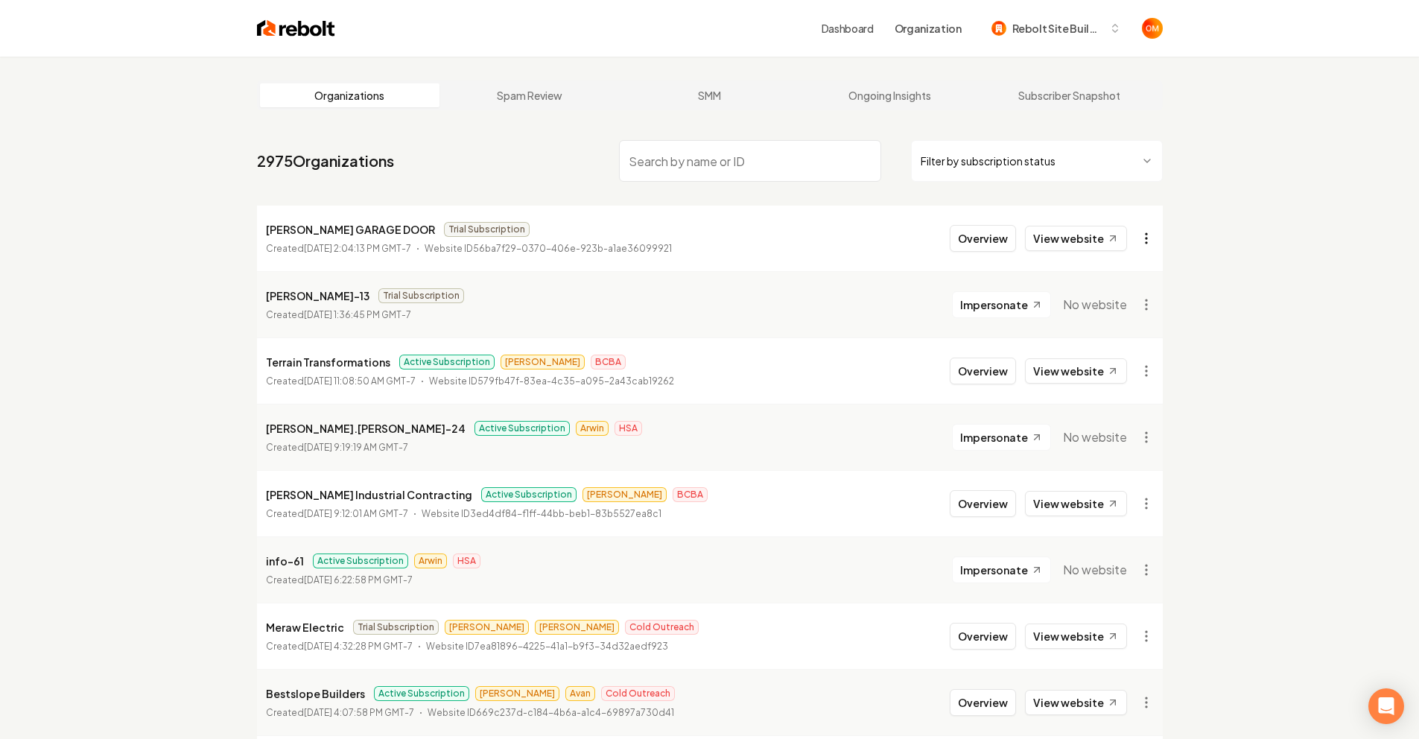
click at [1134, 236] on html "Dashboard Organization Rebolt Site Builder Organizations Spam Review SMM Ongoin…" at bounding box center [709, 369] width 1419 height 739
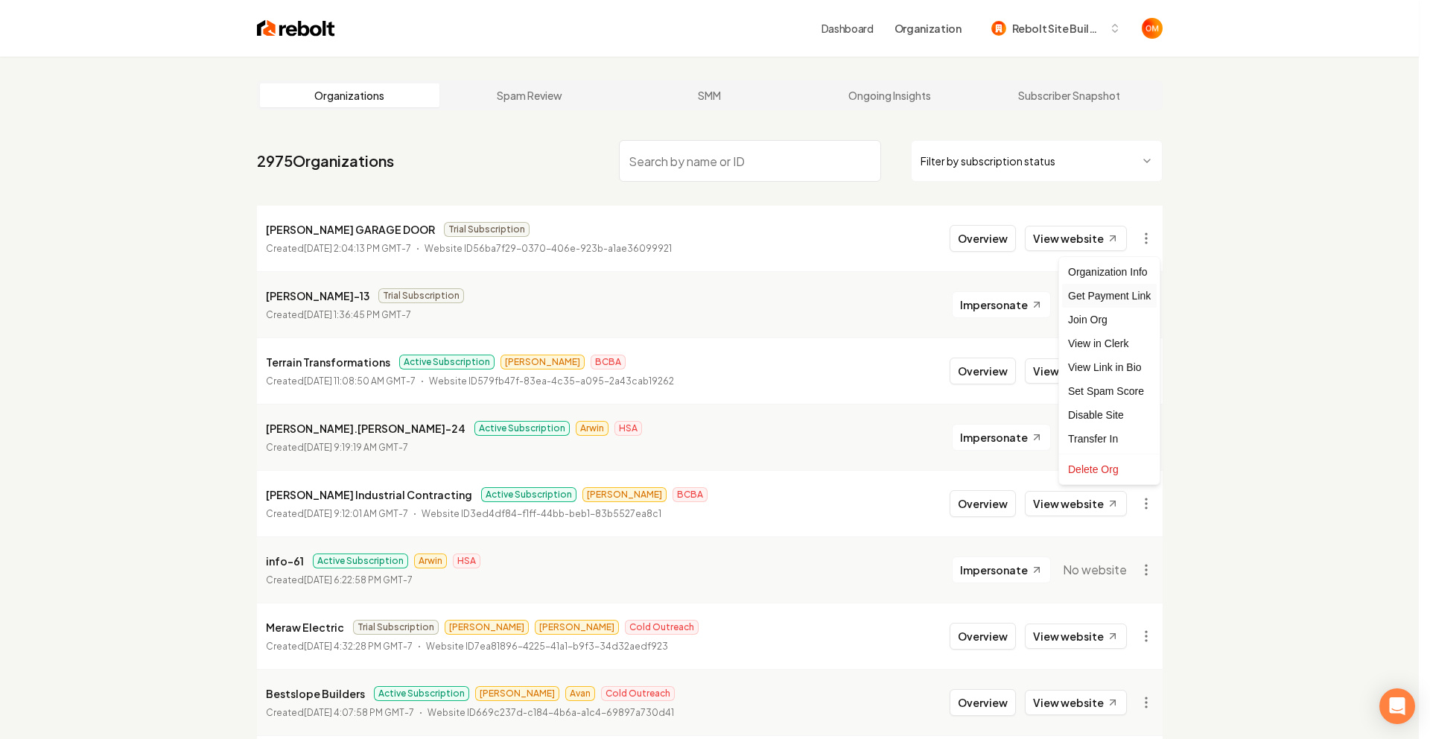
click at [1117, 296] on div "Get Payment Link" at bounding box center [1109, 296] width 95 height 24
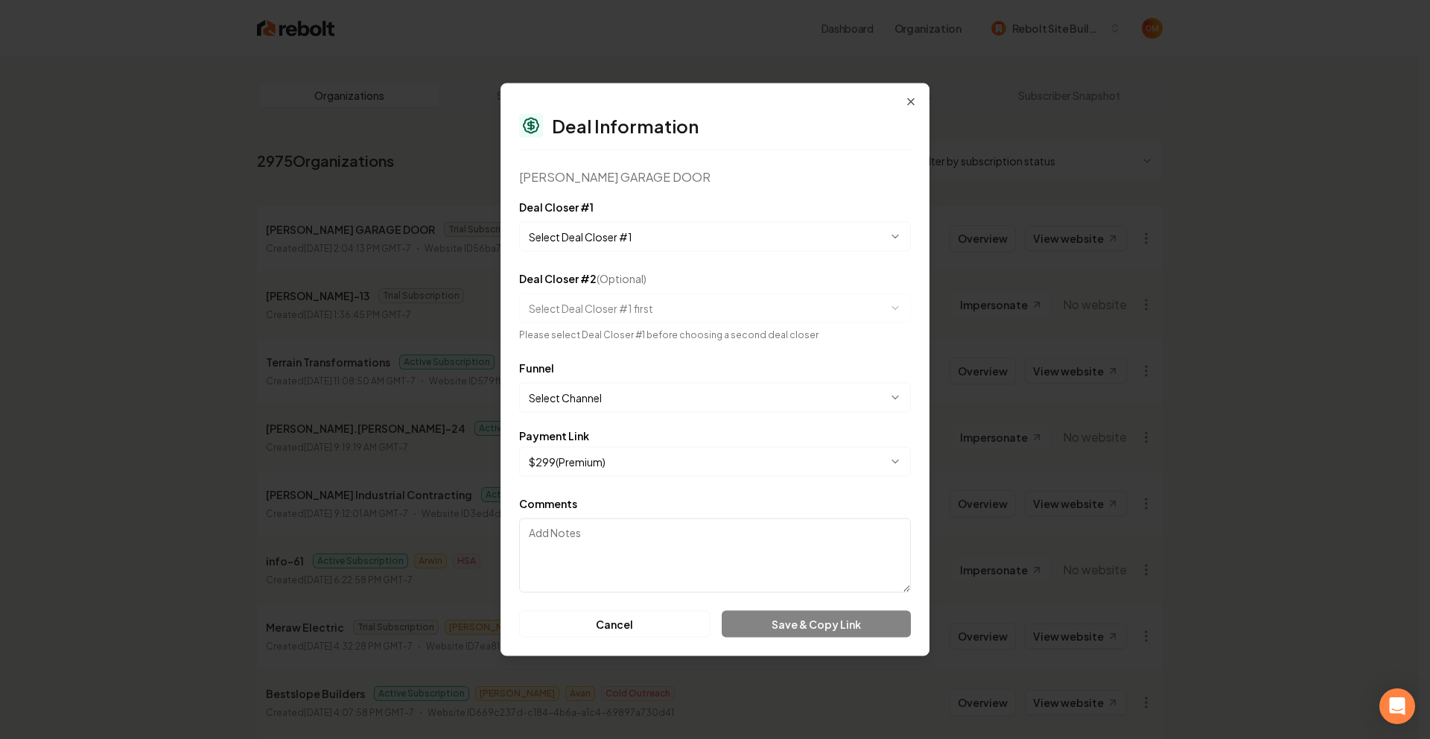
click at [688, 242] on body "Dashboard Organization Rebolt Site Builder Organizations Spam Review SMM Ongoin…" at bounding box center [709, 369] width 1419 height 739
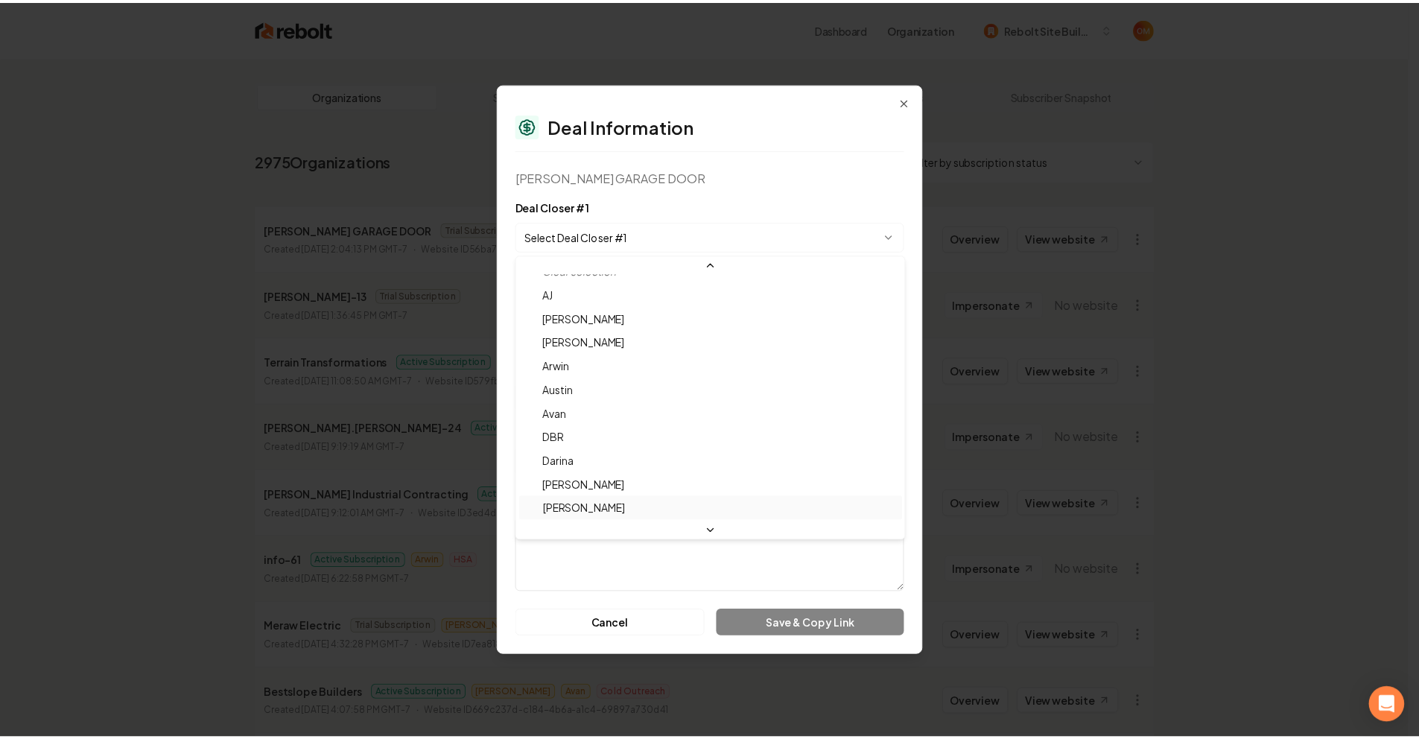
scroll to position [49, 0]
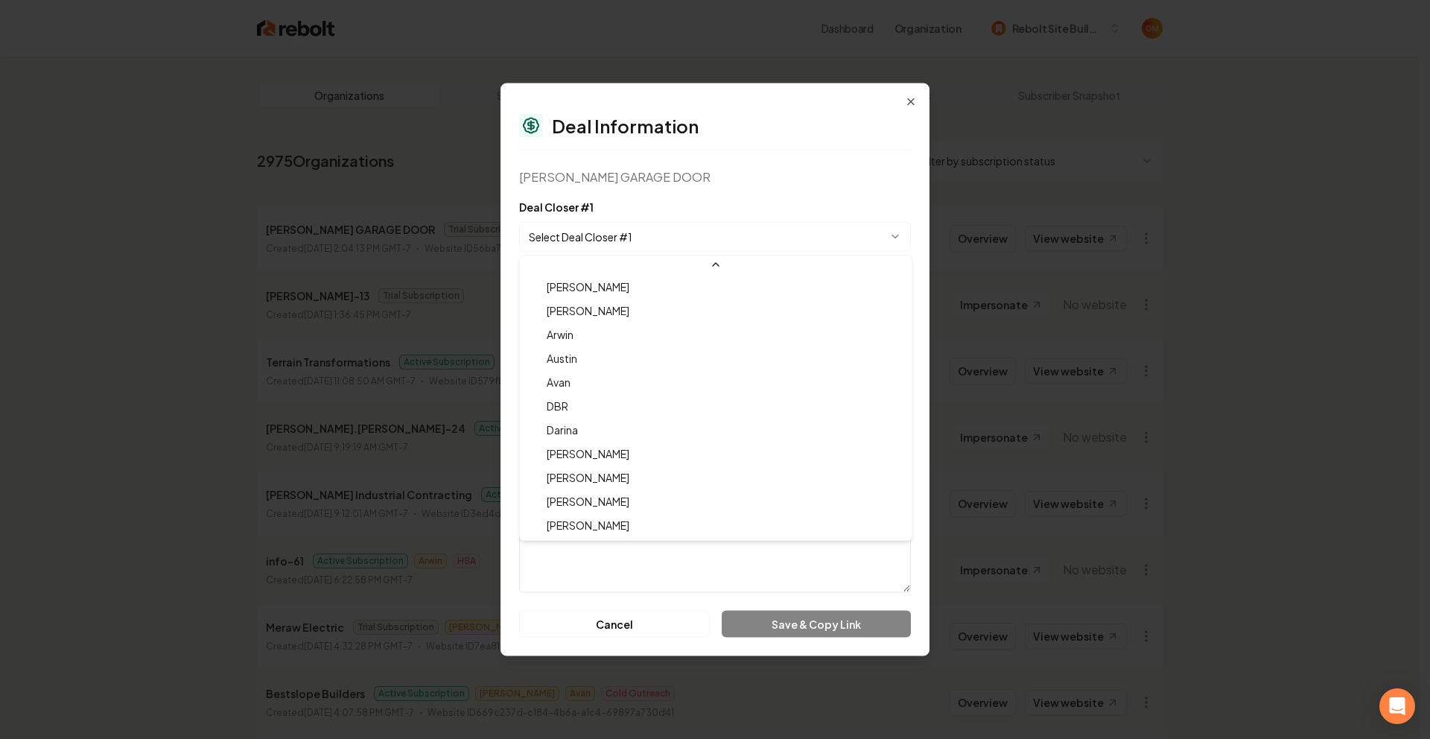
select select "**********"
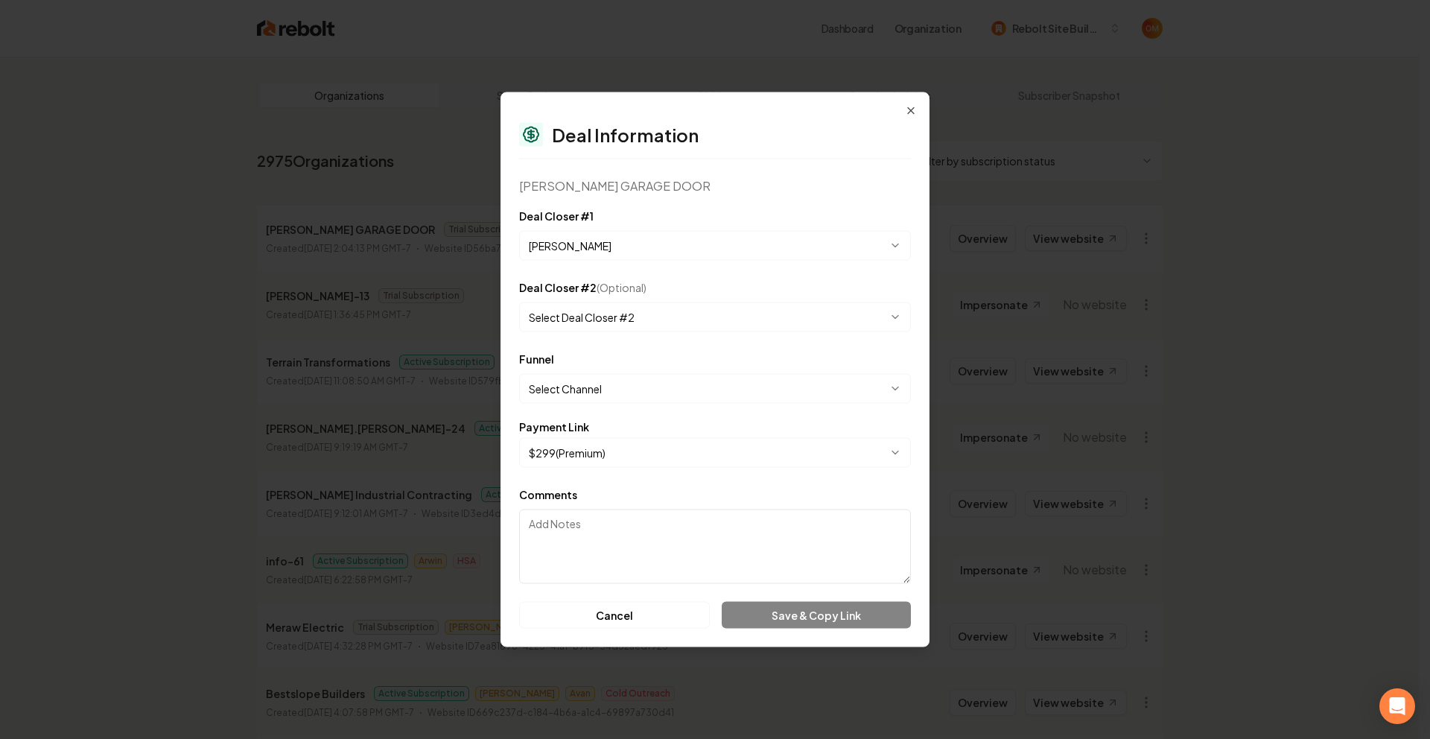
click at [609, 388] on body "Dashboard Organization Rebolt Site Builder Organizations Spam Review SMM Ongoin…" at bounding box center [709, 369] width 1419 height 739
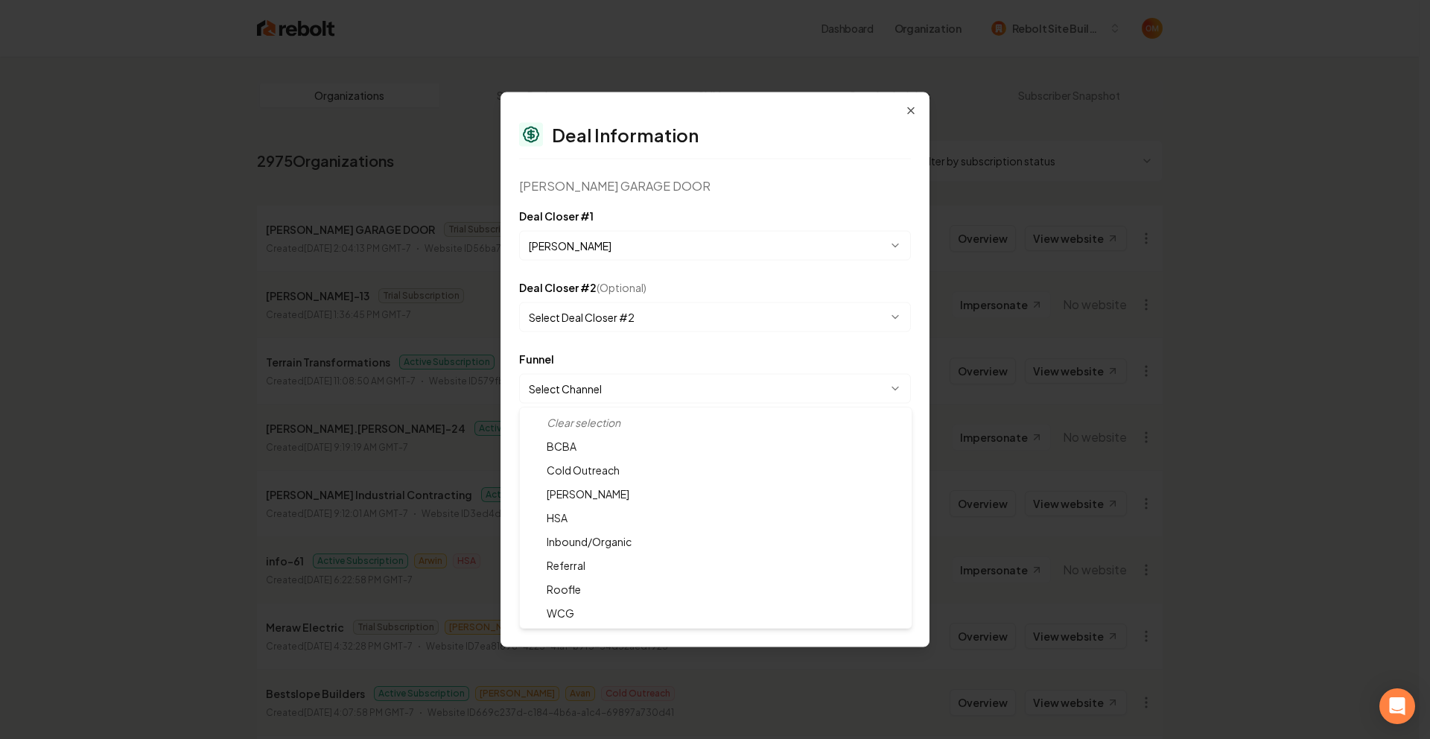
select select "**********"
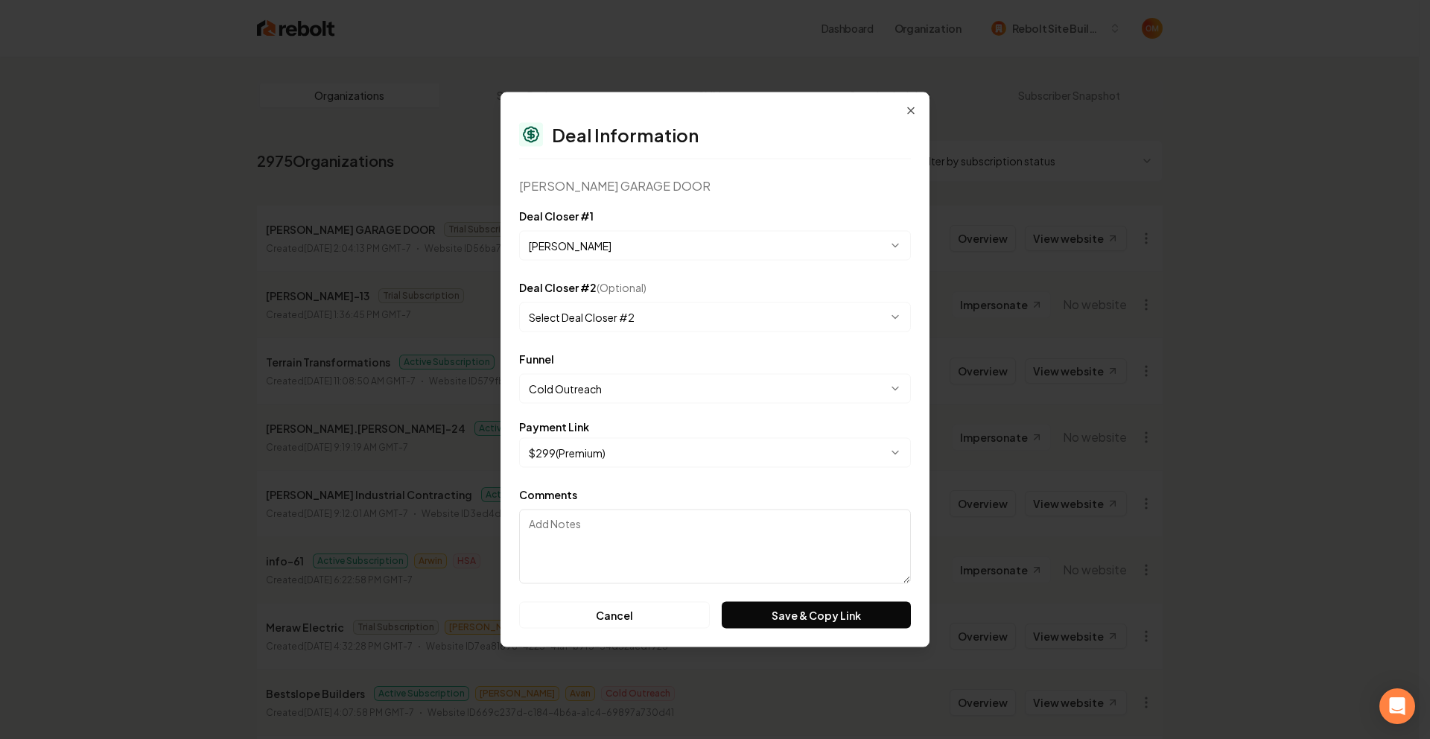
click at [709, 193] on div "TINKHAM GARAGE DOOR" at bounding box center [715, 186] width 392 height 18
click at [612, 449] on body "Dashboard Organization Rebolt Site Builder Organizations Spam Review SMM Ongoin…" at bounding box center [709, 369] width 1419 height 739
click at [731, 198] on div "**********" at bounding box center [715, 369] width 429 height 555
click at [838, 610] on button "Save & Copy Link" at bounding box center [816, 615] width 189 height 27
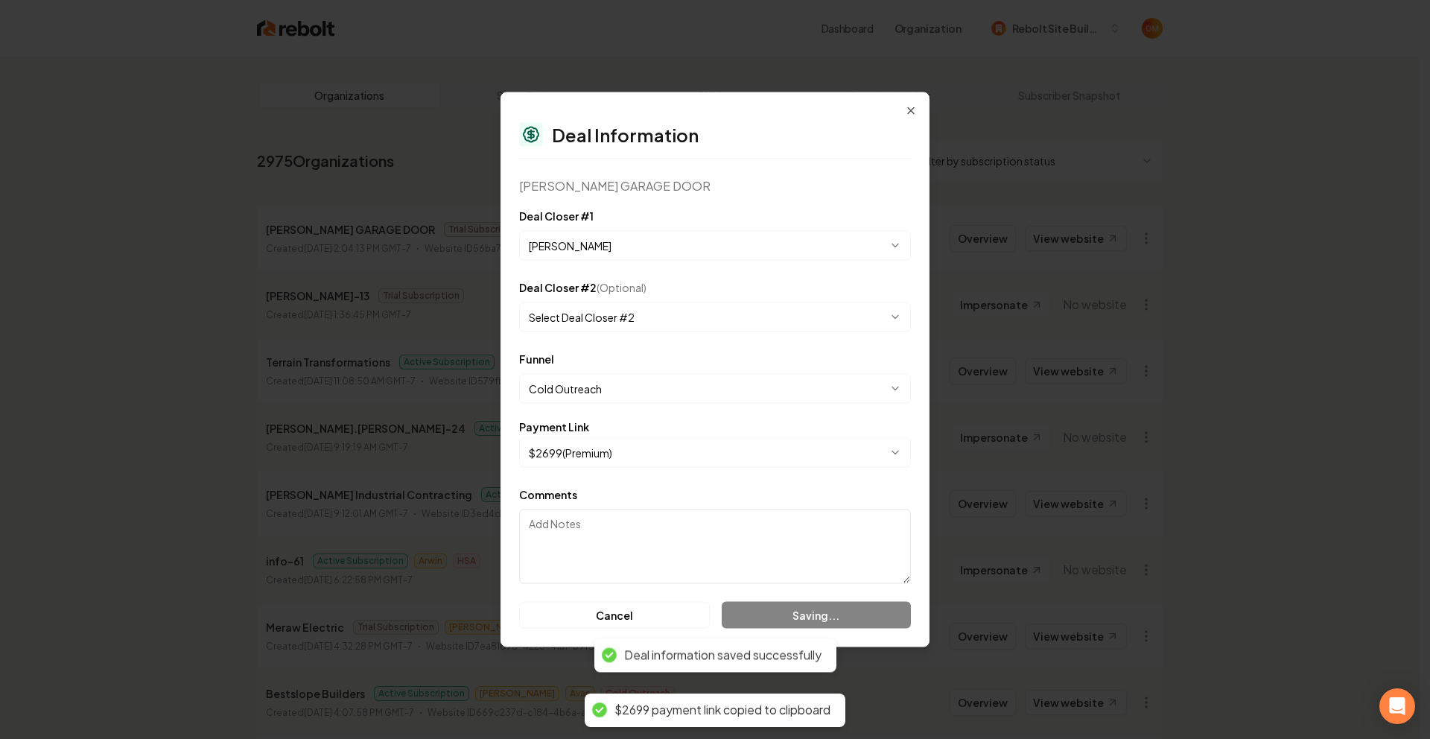
select select "**********"
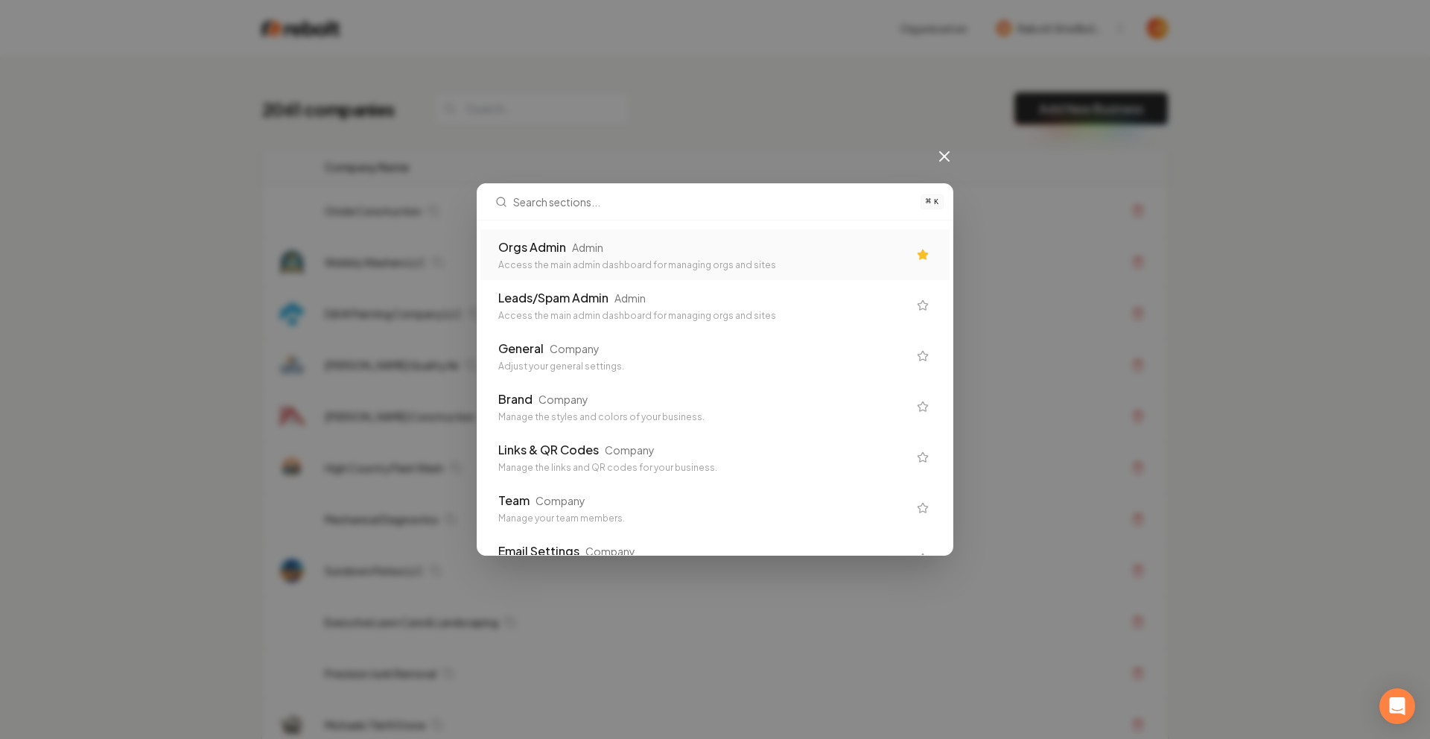
click at [550, 241] on div "Orgs Admin" at bounding box center [532, 247] width 68 height 18
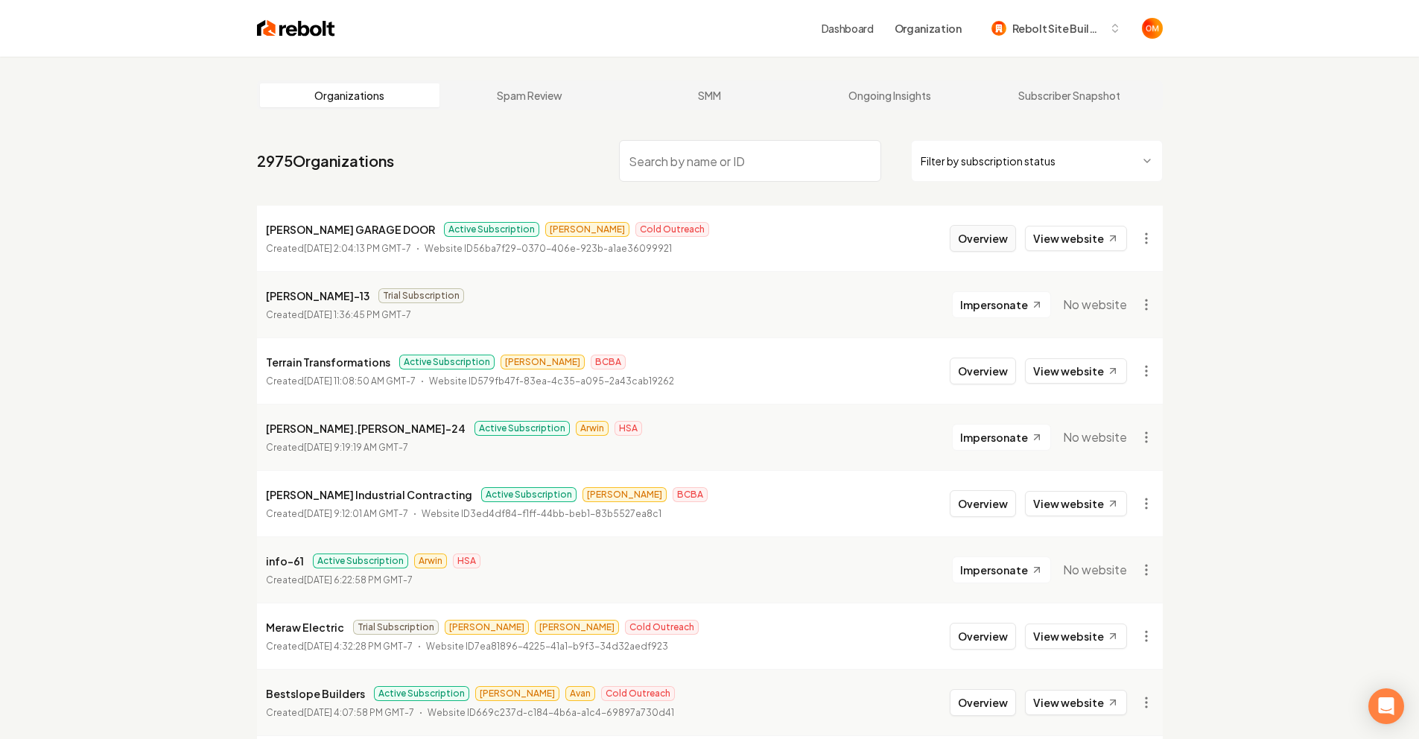
click at [974, 238] on button "Overview" at bounding box center [983, 238] width 66 height 27
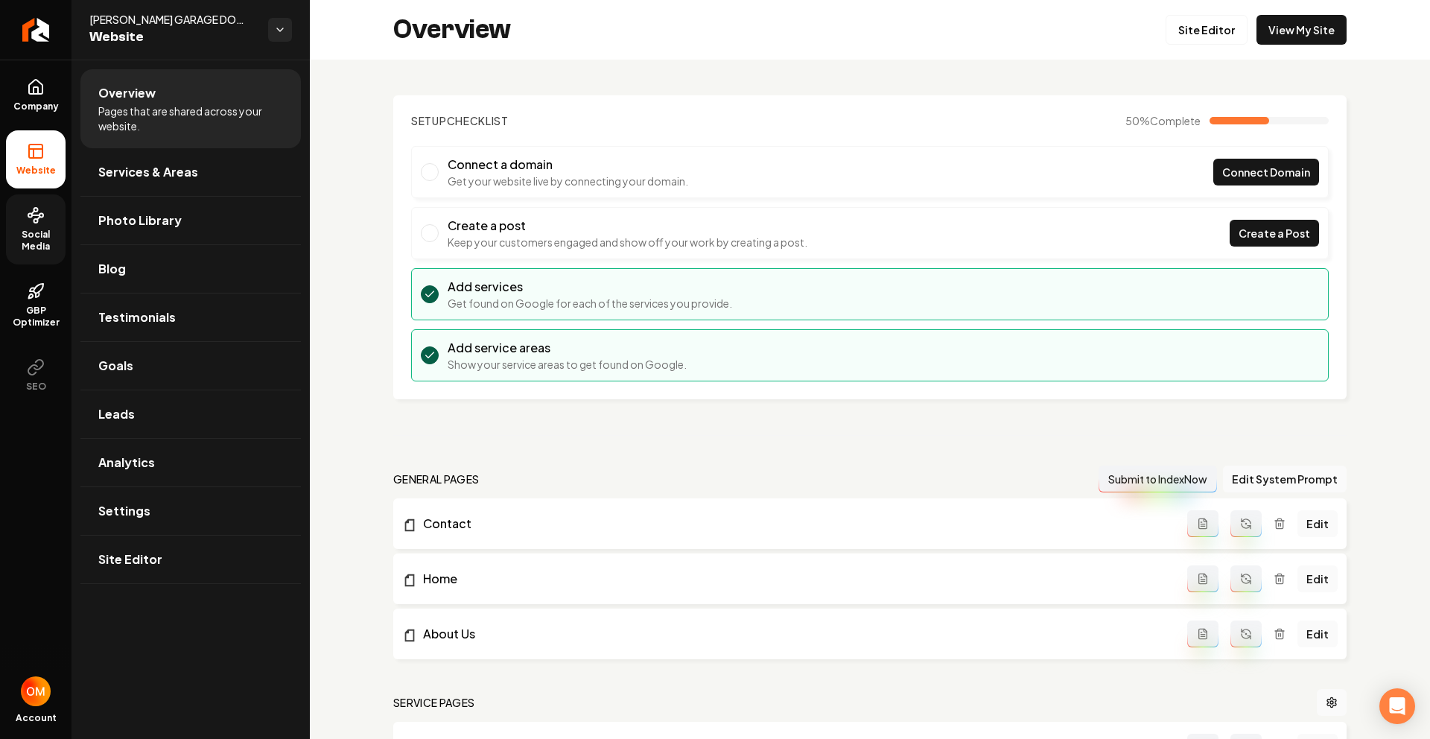
click at [47, 229] on span "Social Media" at bounding box center [36, 241] width 60 height 24
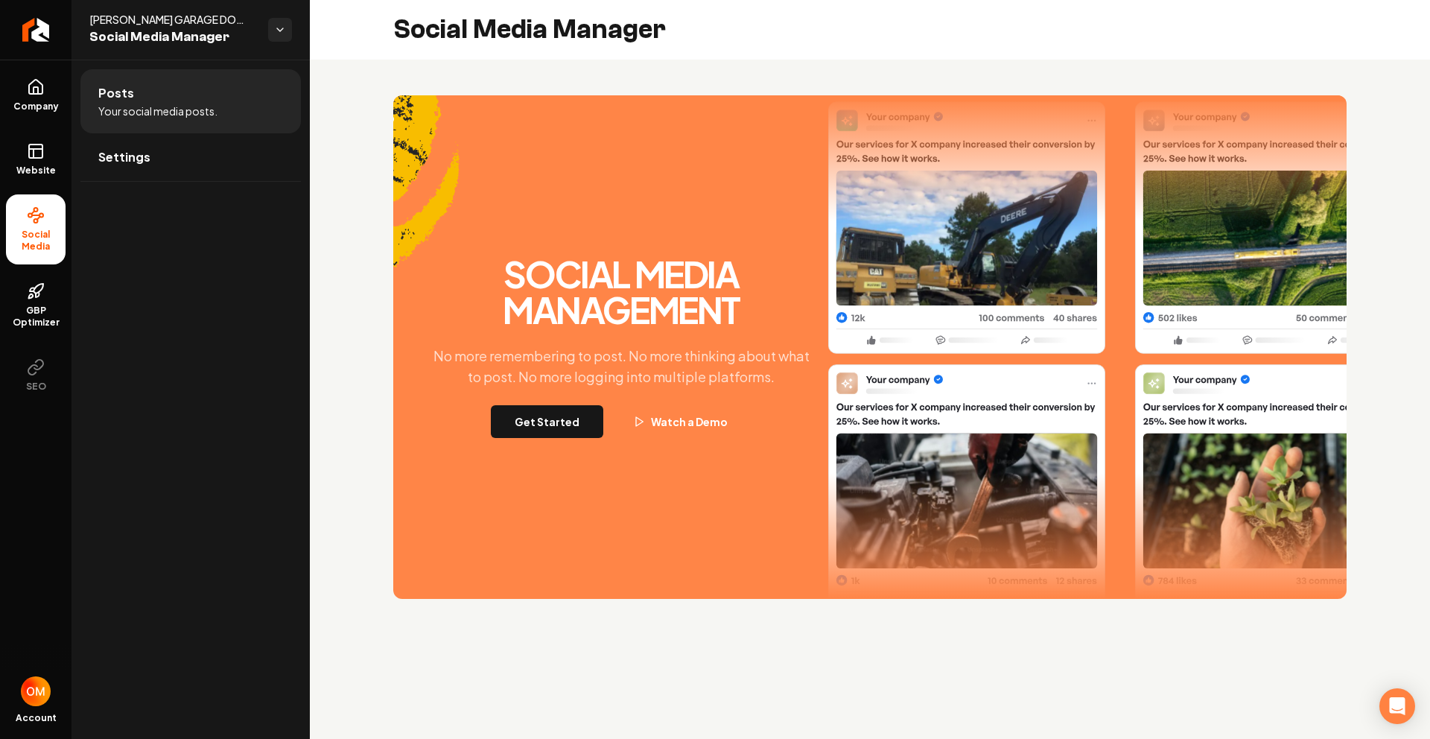
click at [563, 423] on button "Get Started" at bounding box center [547, 421] width 112 height 33
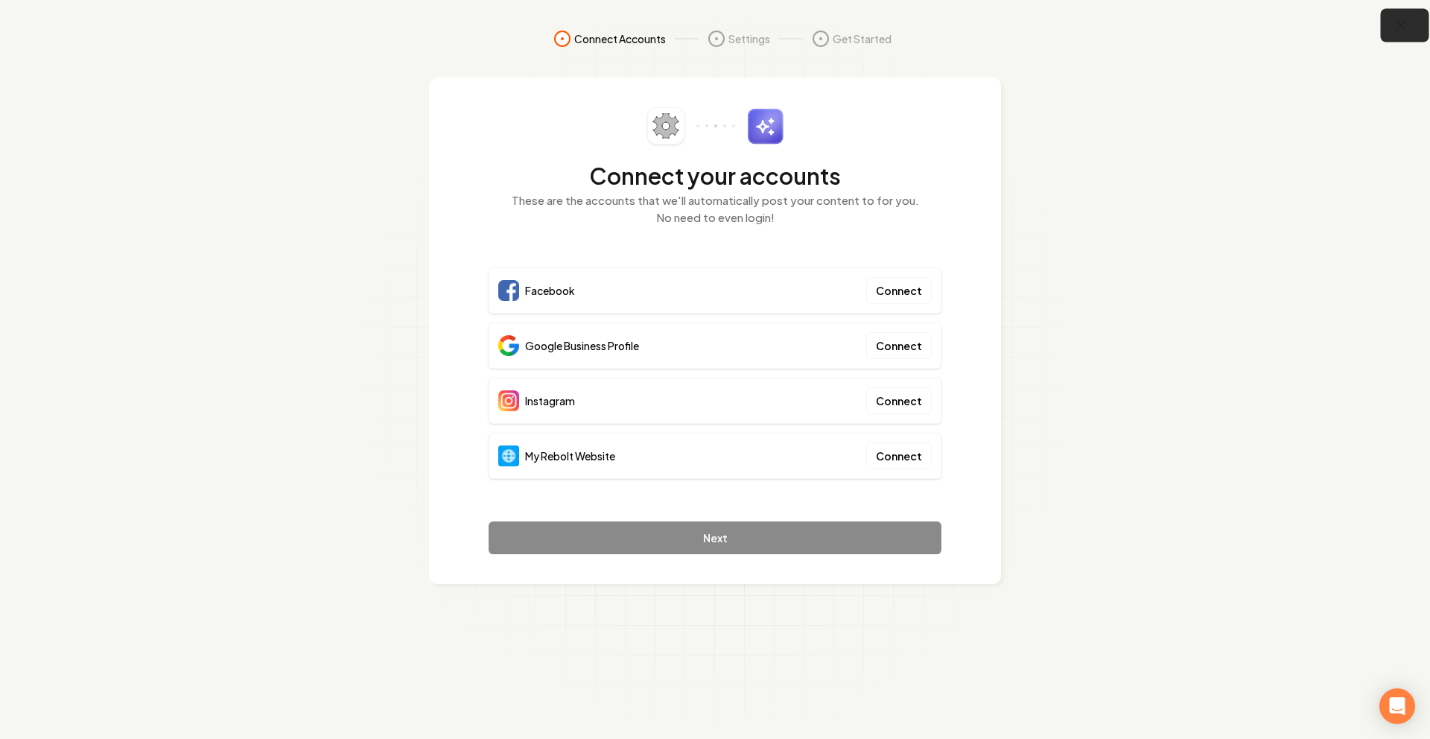
click at [1405, 16] on icon "button" at bounding box center [1401, 25] width 19 height 19
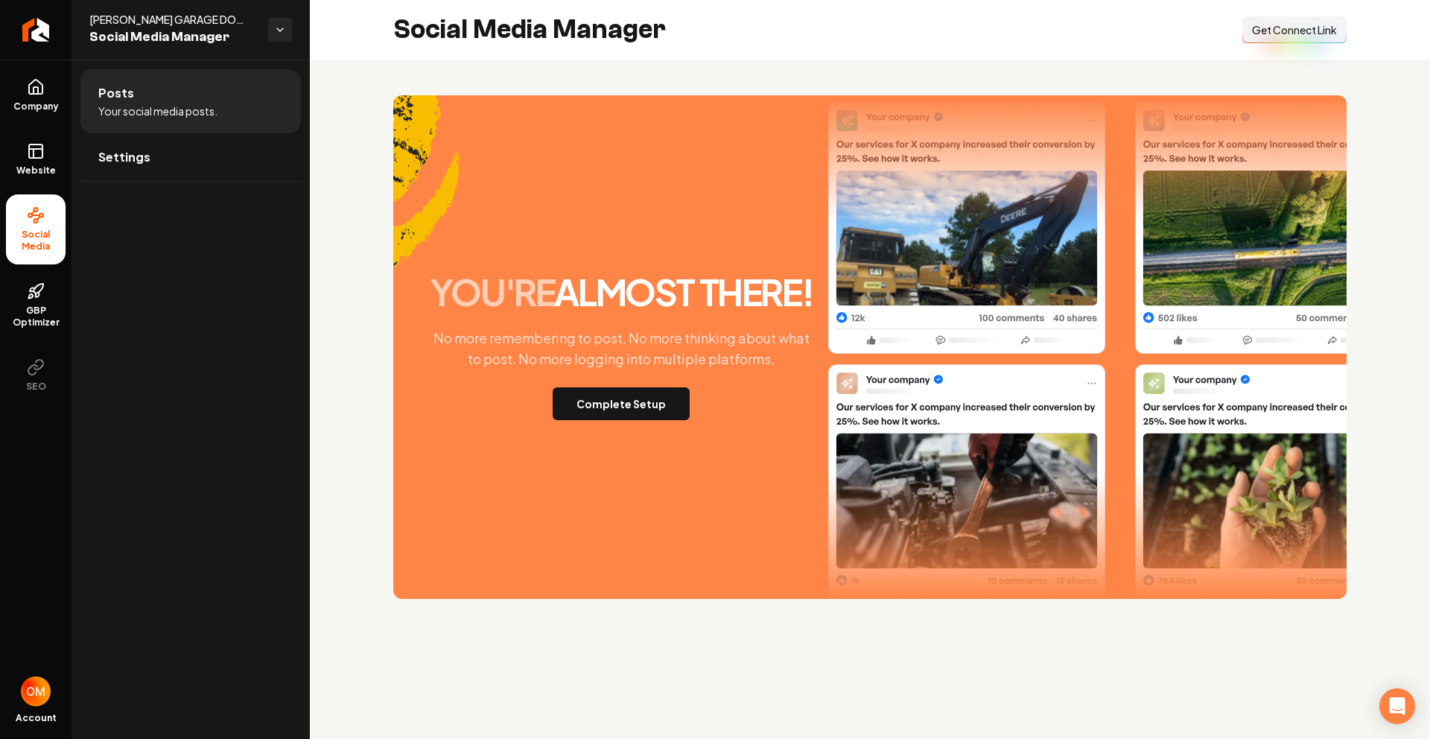
click at [1309, 31] on span "Get Connect Link" at bounding box center [1294, 29] width 85 height 15
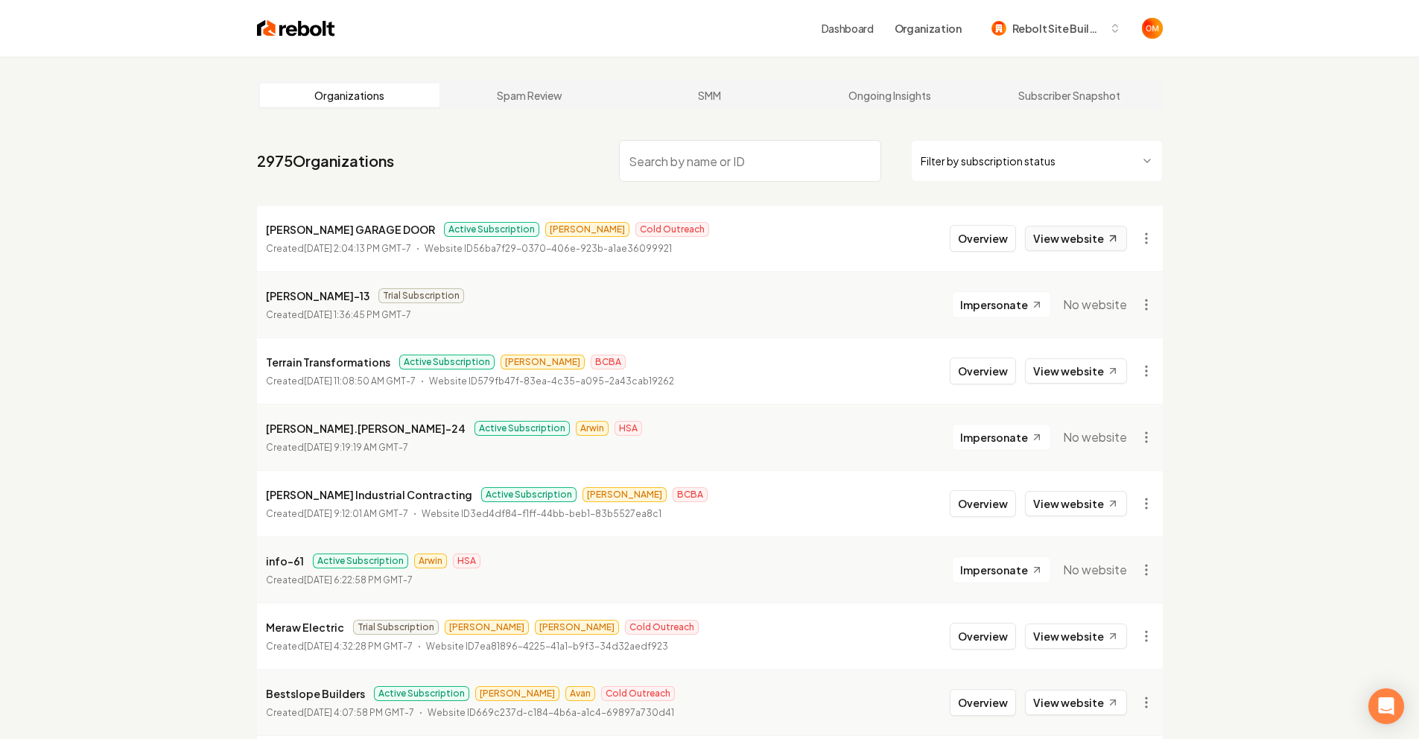
click at [1038, 232] on link "View website" at bounding box center [1076, 238] width 102 height 25
click at [988, 239] on button "Overview" at bounding box center [983, 238] width 66 height 27
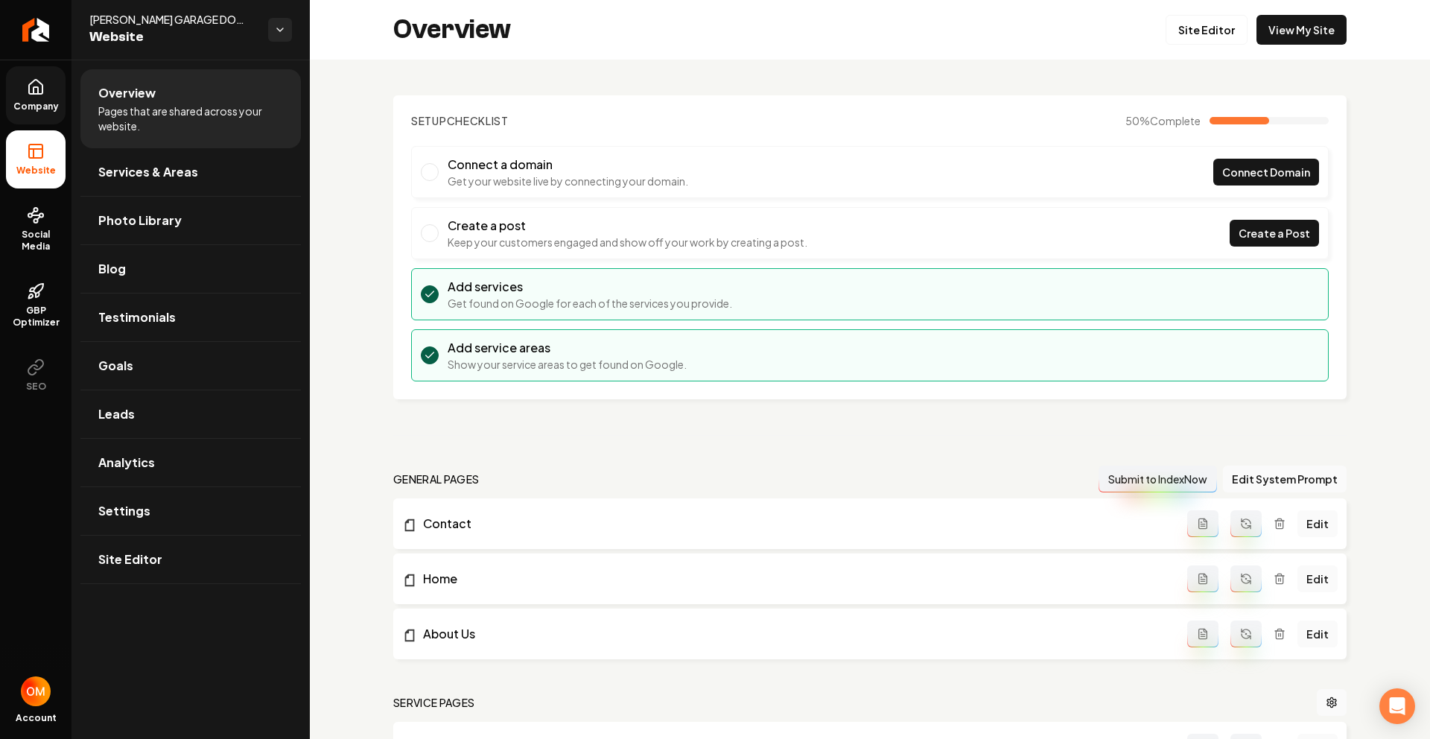
click at [55, 95] on link "Company" at bounding box center [36, 95] width 60 height 58
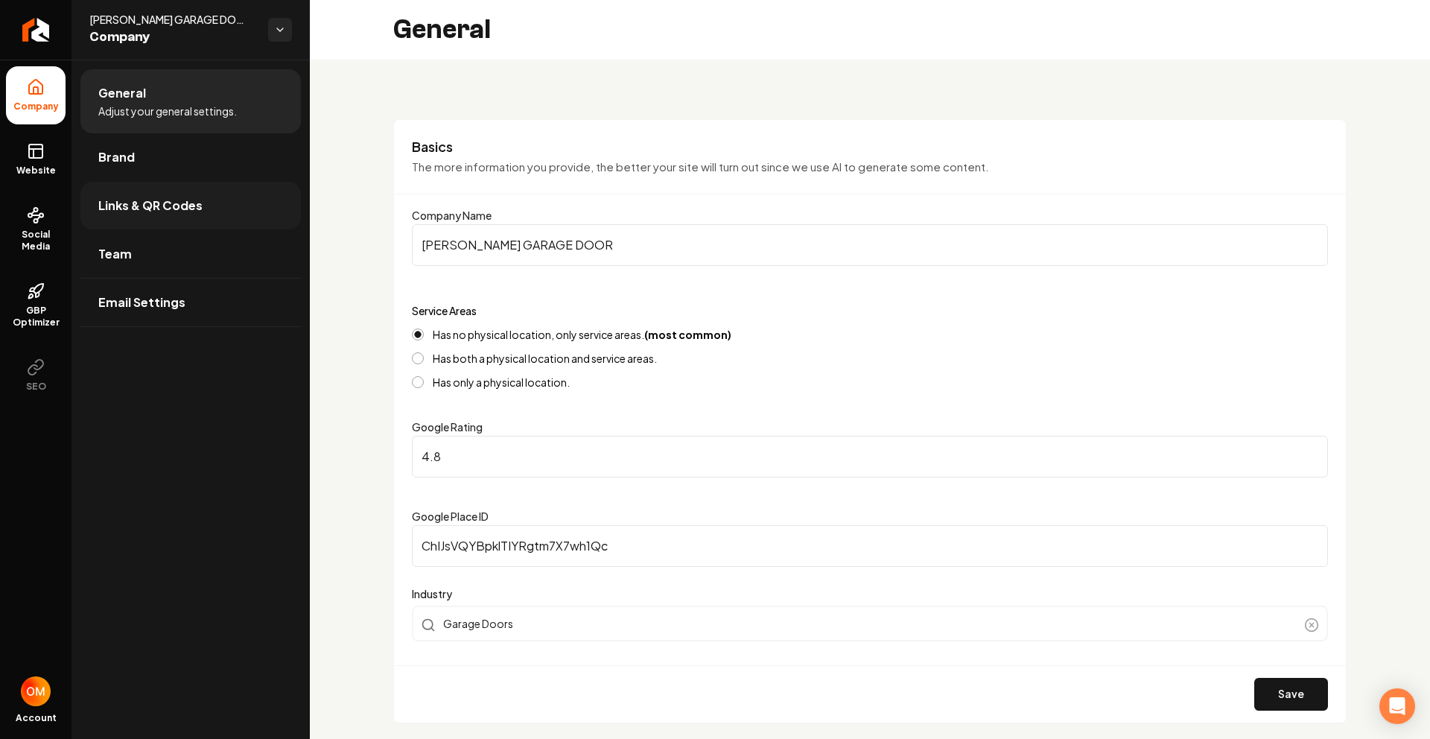
click at [174, 212] on span "Links & QR Codes" at bounding box center [150, 206] width 104 height 18
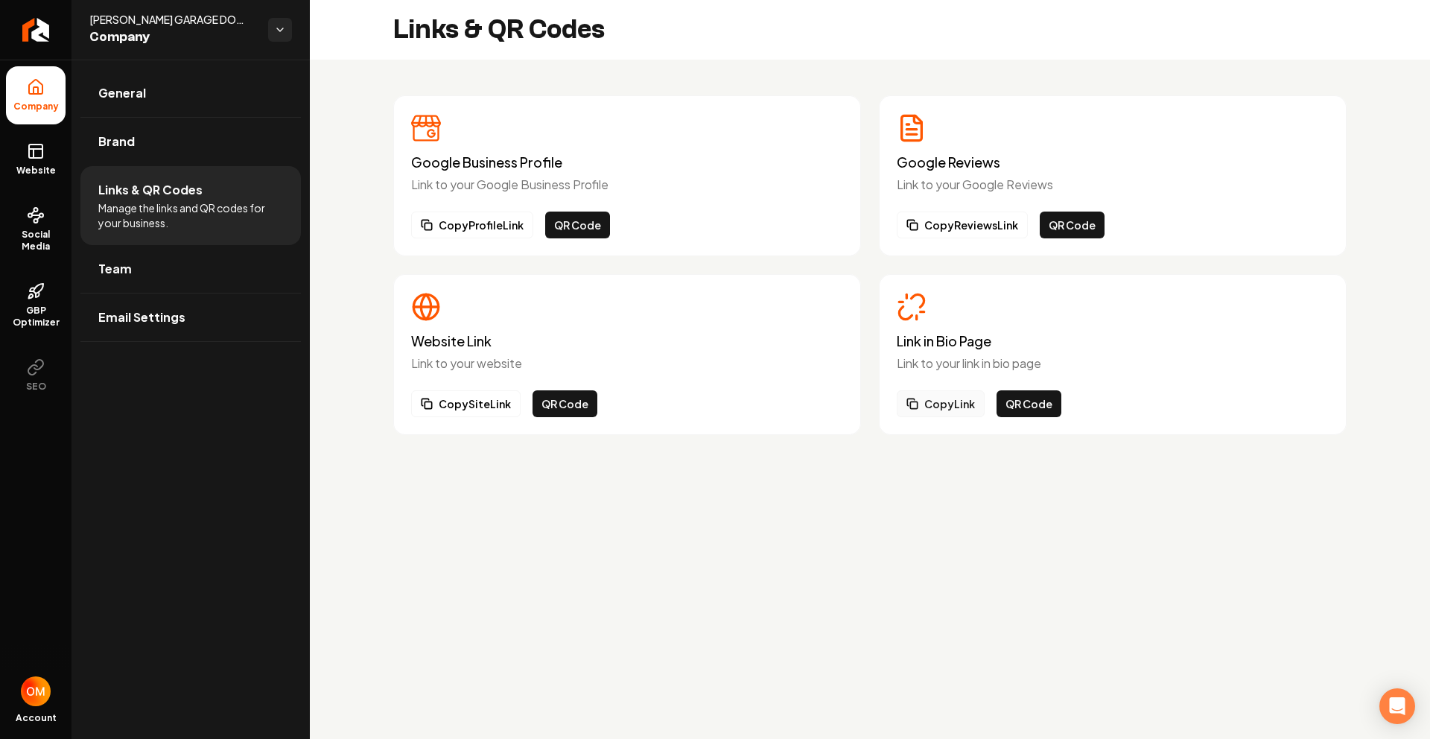
click at [965, 403] on button "Copy Link" at bounding box center [941, 403] width 88 height 27
click at [39, 147] on icon at bounding box center [36, 151] width 18 height 18
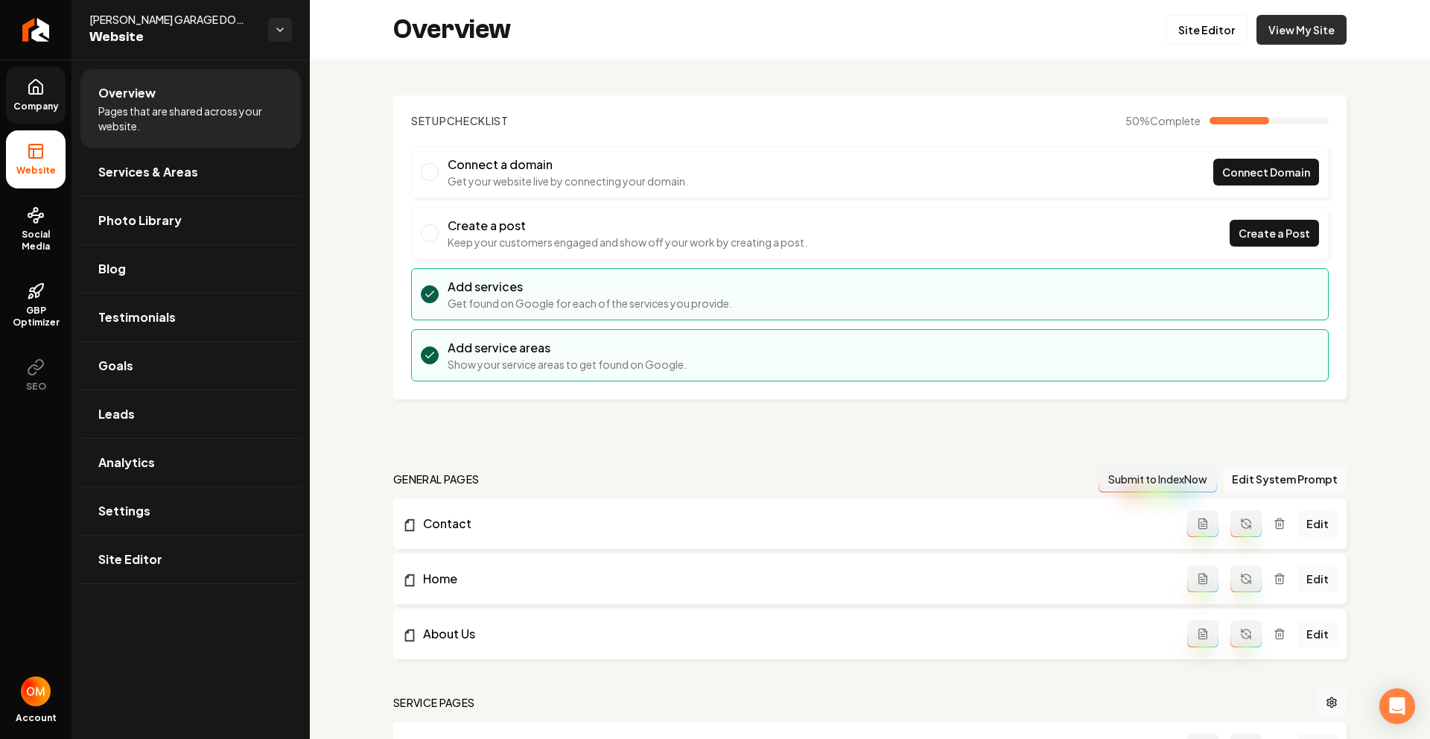
click at [1289, 37] on link "View My Site" at bounding box center [1302, 30] width 90 height 30
click at [37, 26] on icon "Return to dashboard" at bounding box center [36, 30] width 24 height 24
